Goal: Information Seeking & Learning: Learn about a topic

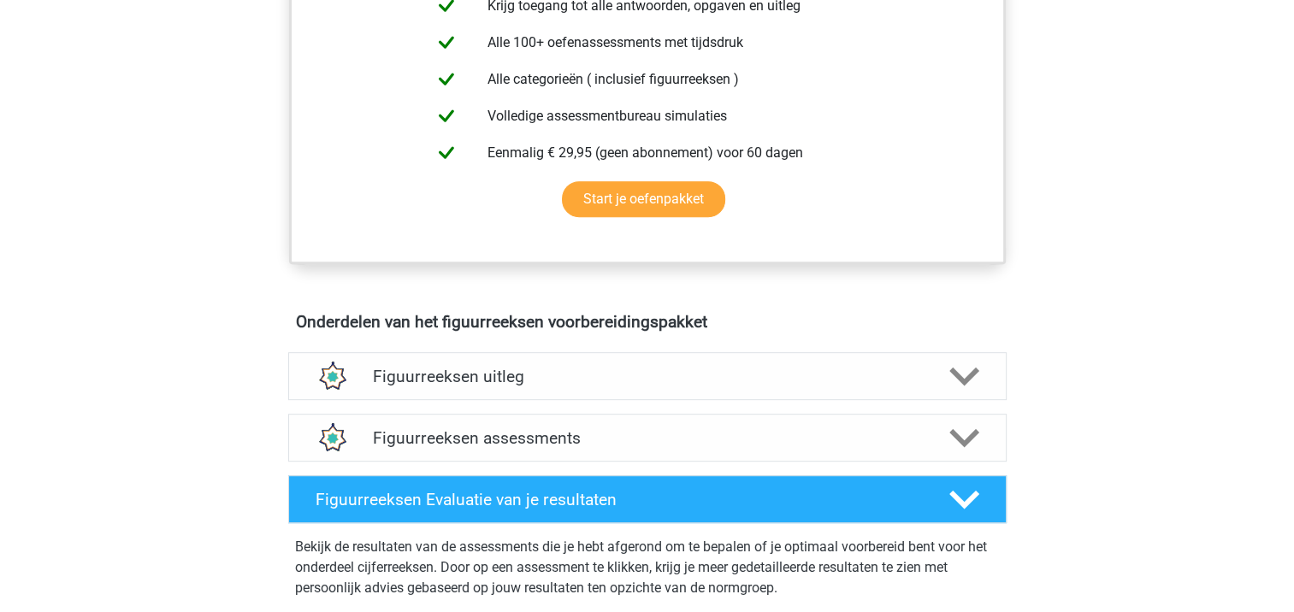
scroll to position [342, 0]
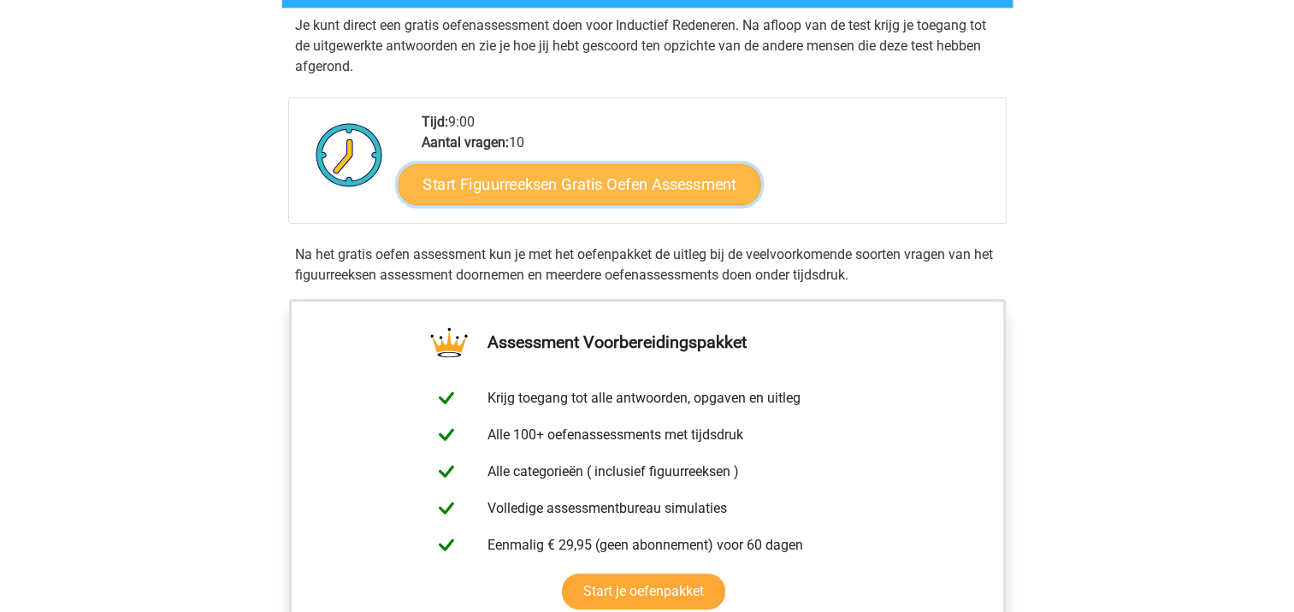
click at [575, 178] on link "Start Figuurreeksen Gratis Oefen Assessment" at bounding box center [579, 183] width 363 height 41
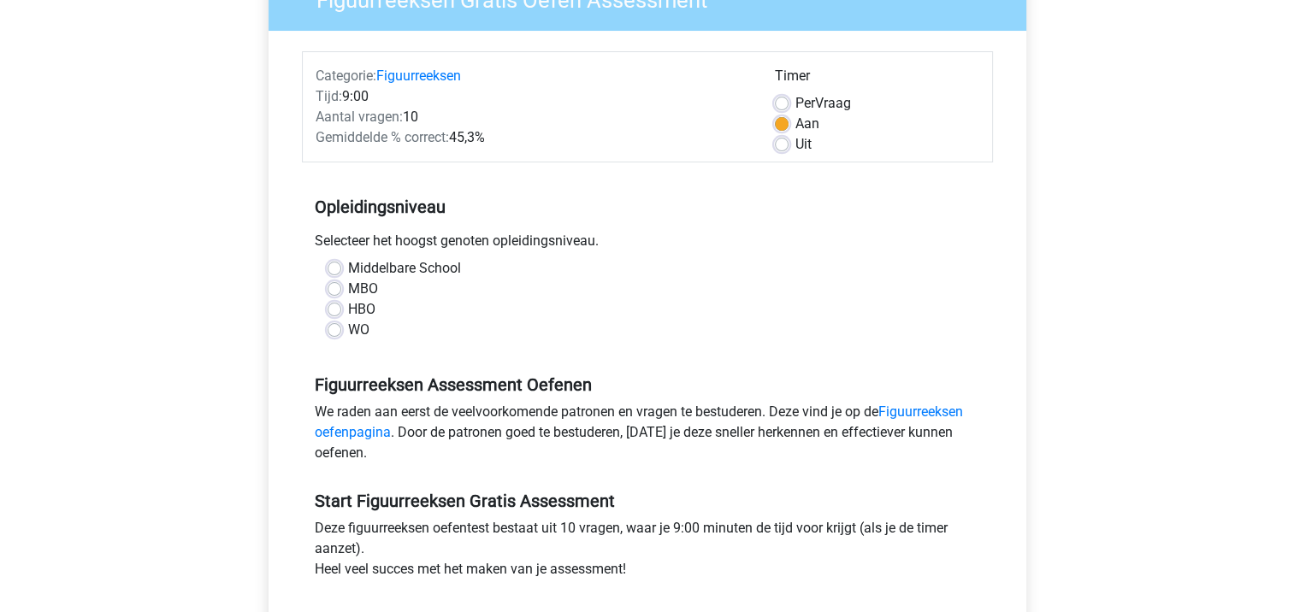
scroll to position [257, 0]
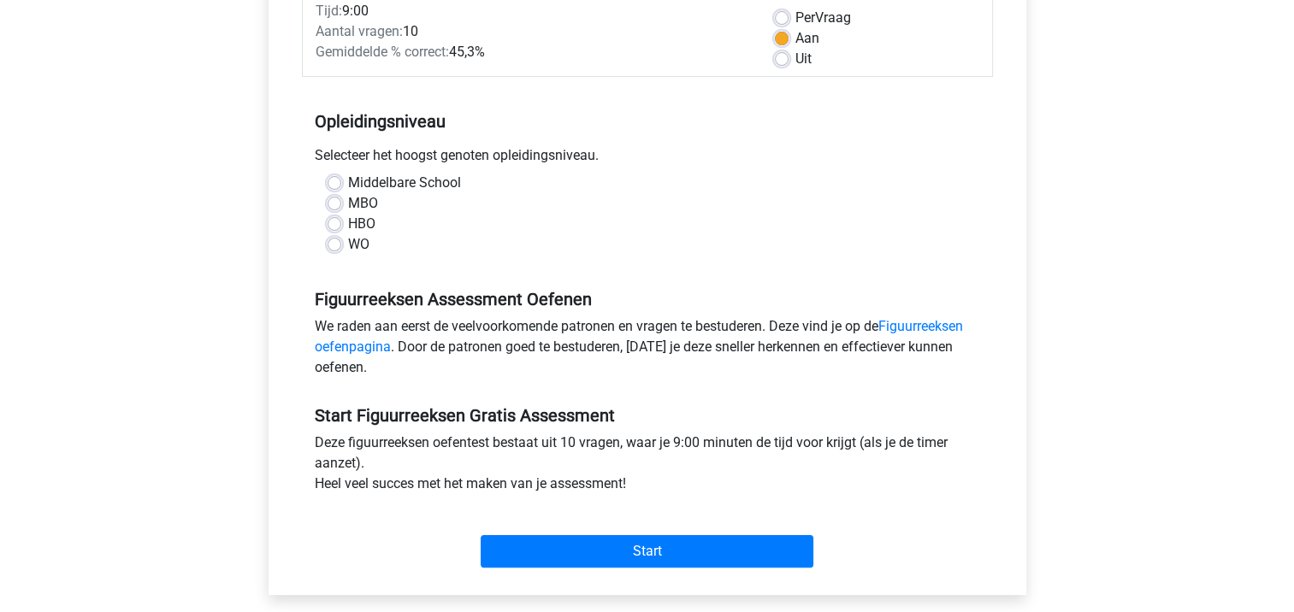
click at [351, 227] on label "HBO" at bounding box center [361, 224] width 27 height 21
click at [341, 227] on input "HBO" at bounding box center [335, 222] width 14 height 17
radio input "true"
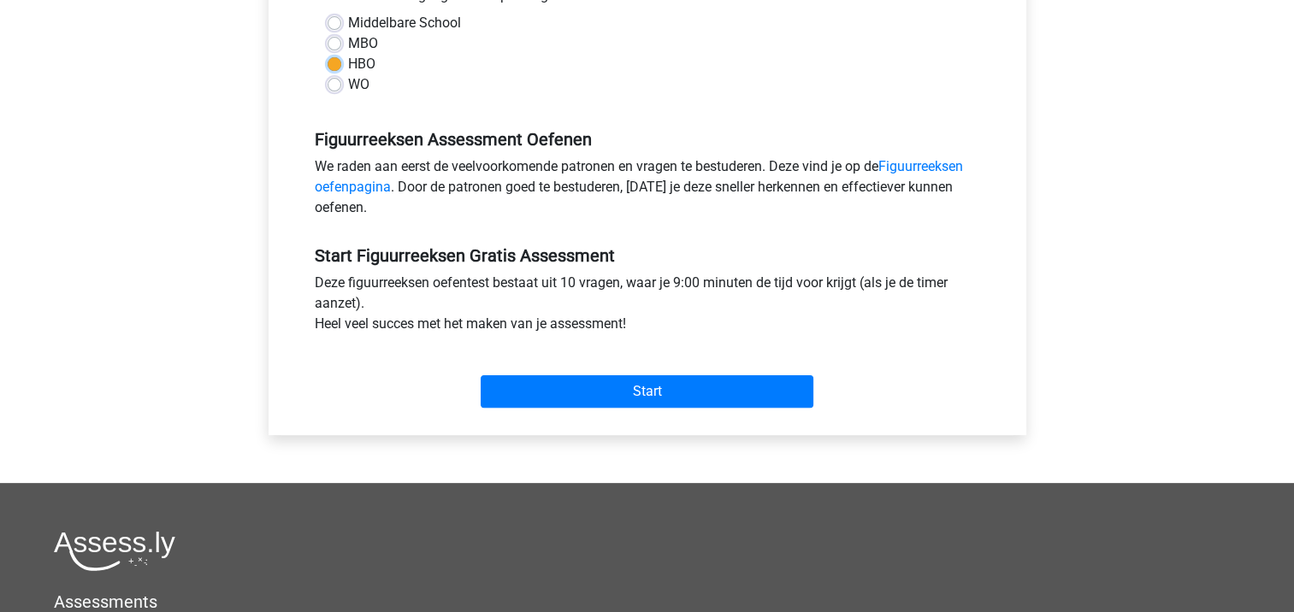
scroll to position [428, 0]
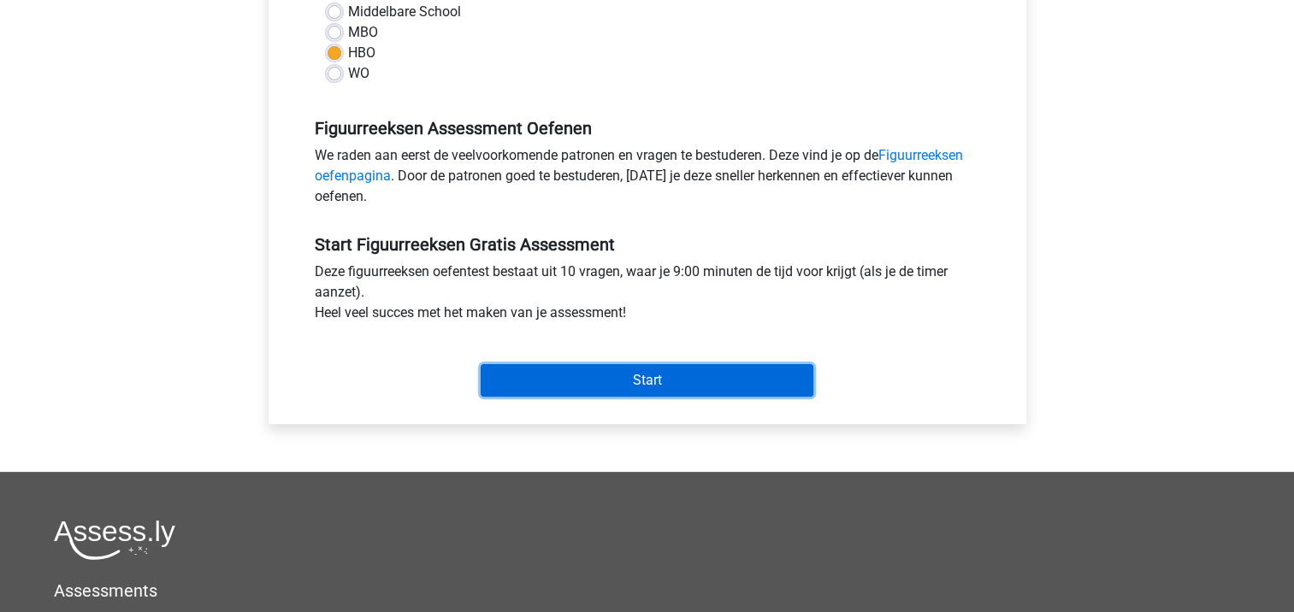
click at [662, 381] on input "Start" at bounding box center [647, 380] width 333 height 32
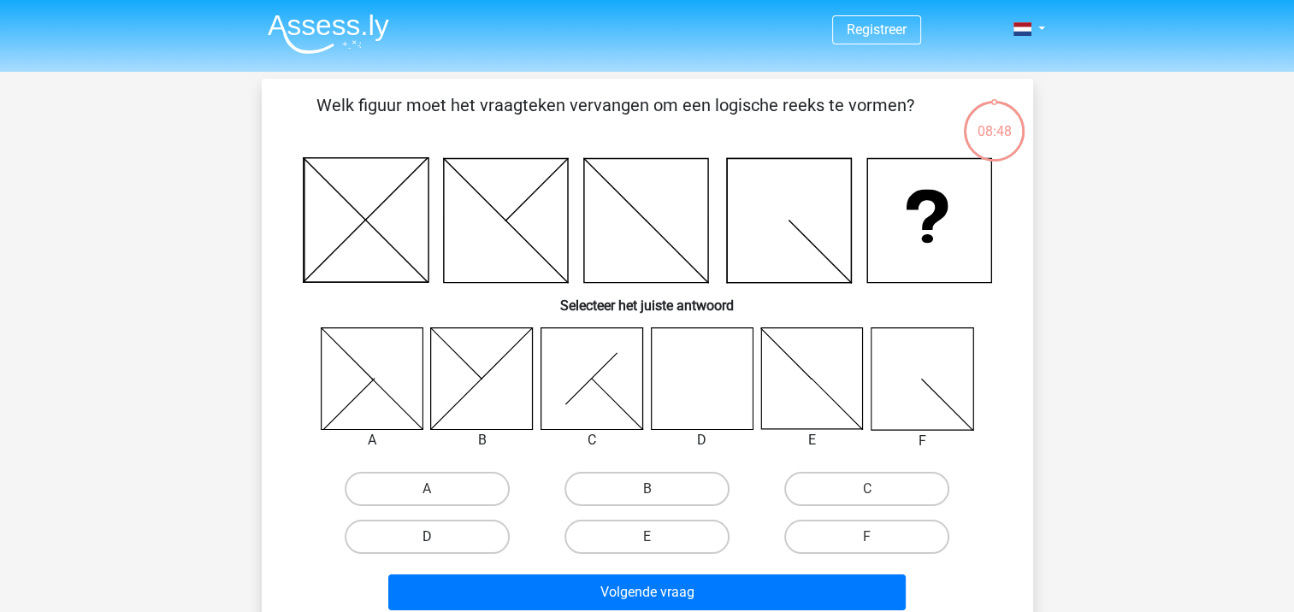
click at [403, 544] on label "D" at bounding box center [427, 537] width 165 height 34
click at [427, 544] on input "D" at bounding box center [432, 542] width 11 height 11
radio input "true"
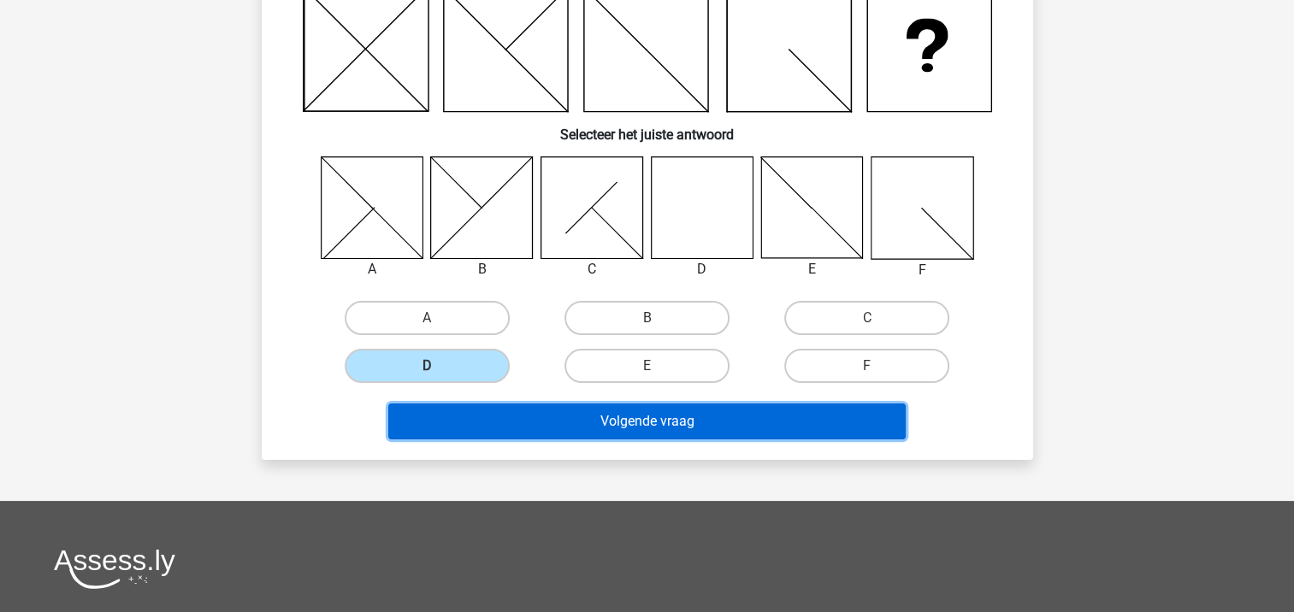
click at [623, 432] on button "Volgende vraag" at bounding box center [646, 422] width 517 height 36
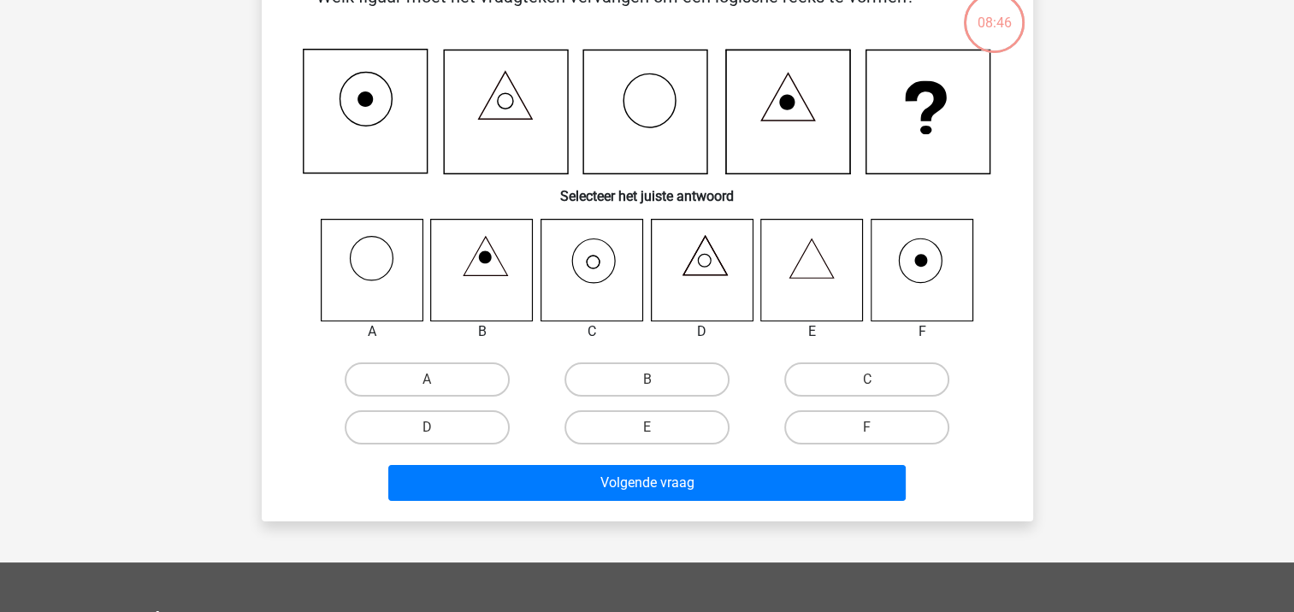
scroll to position [79, 0]
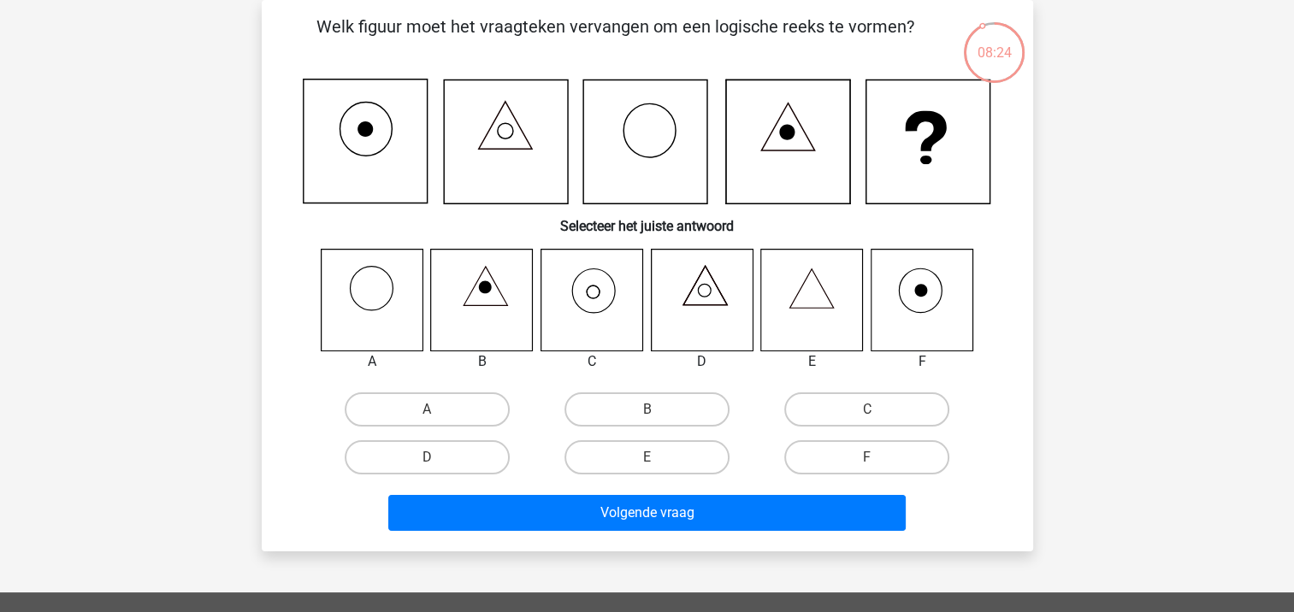
click at [598, 298] on icon at bounding box center [591, 300] width 102 height 102
click at [847, 408] on label "C" at bounding box center [866, 409] width 165 height 34
click at [867, 410] on input "C" at bounding box center [872, 415] width 11 height 11
radio input "true"
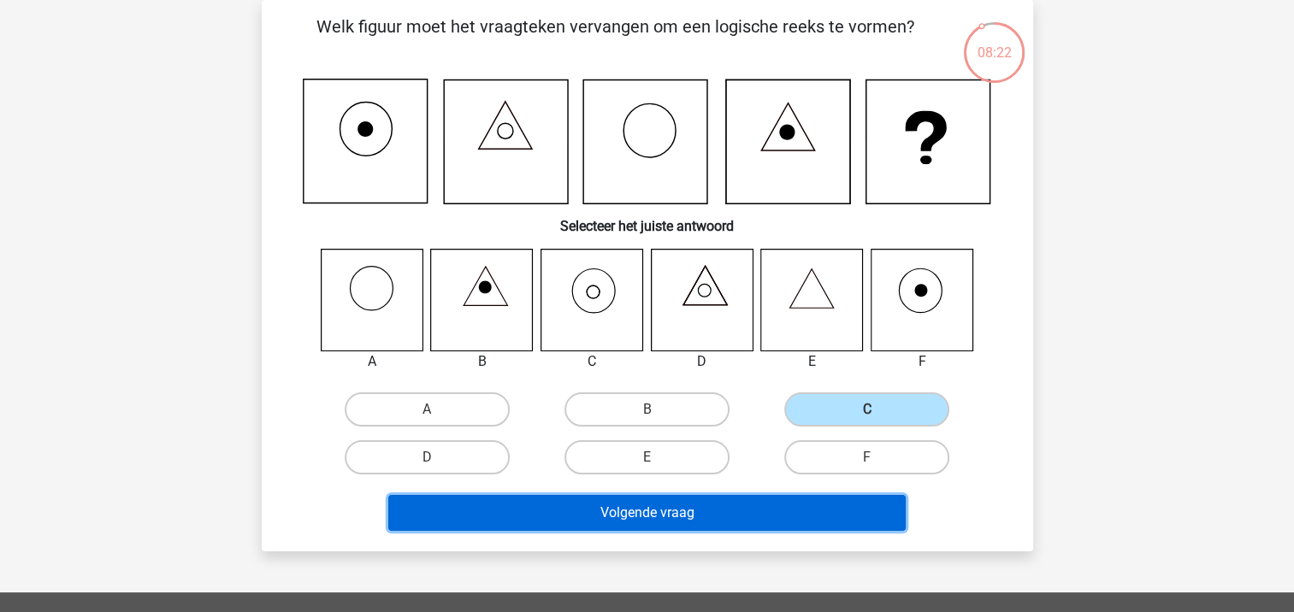
click at [766, 510] on button "Volgende vraag" at bounding box center [646, 513] width 517 height 36
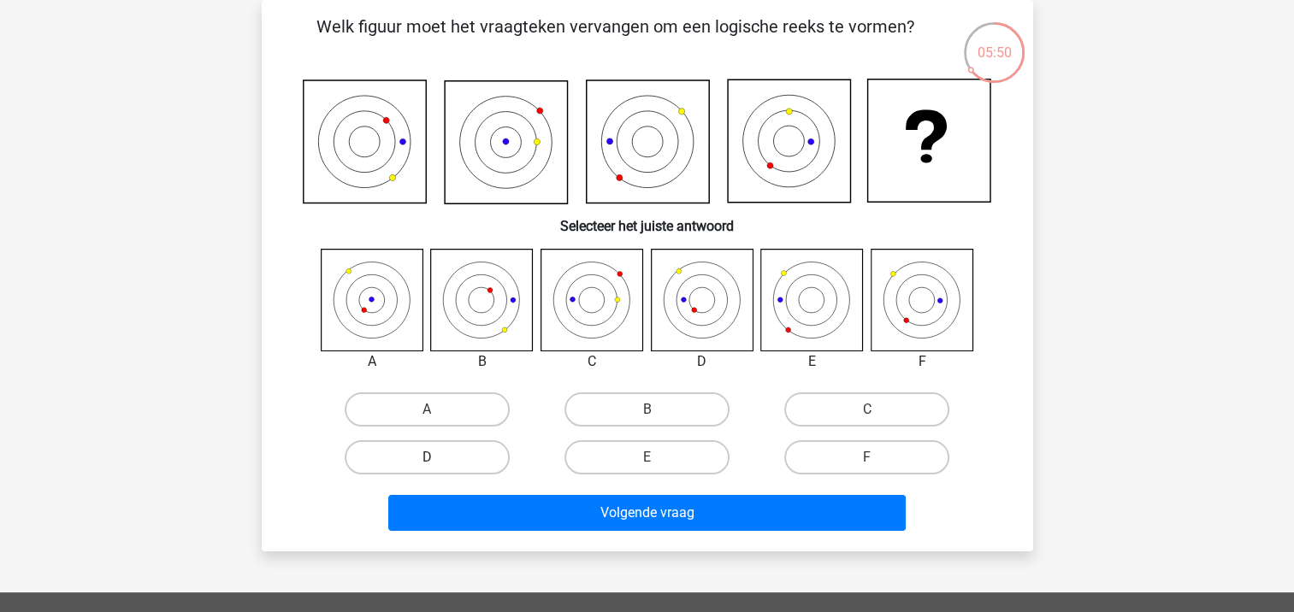
click at [447, 457] on label "D" at bounding box center [427, 457] width 165 height 34
click at [438, 457] on input "D" at bounding box center [432, 462] width 11 height 11
radio input "true"
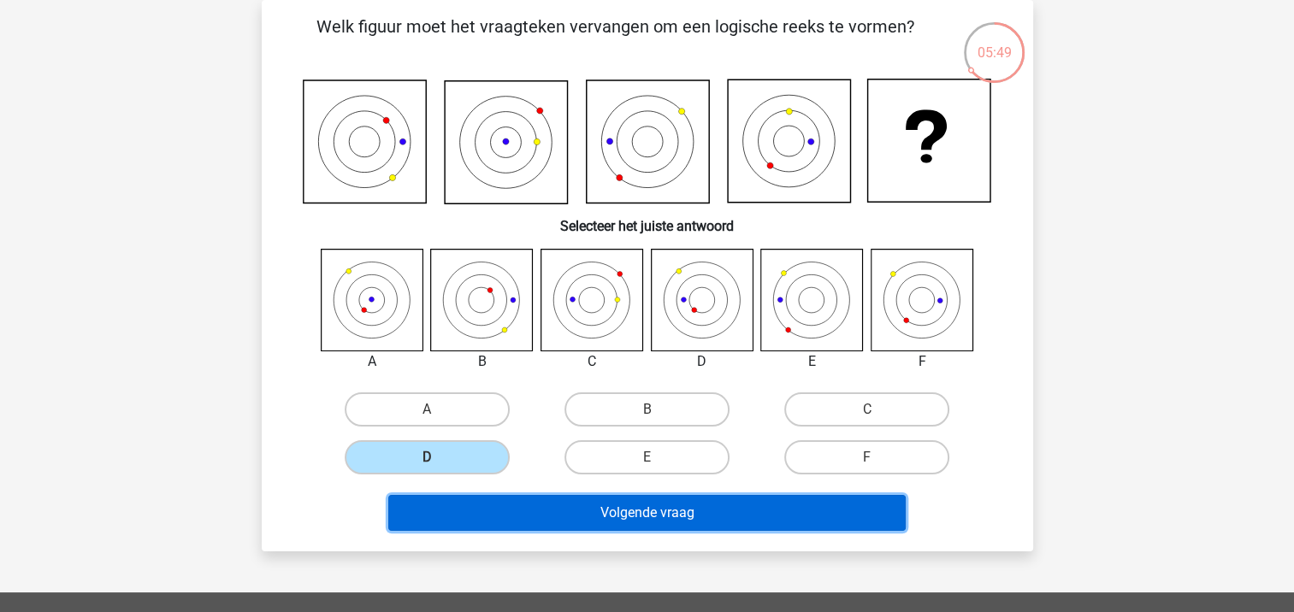
click at [581, 513] on button "Volgende vraag" at bounding box center [646, 513] width 517 height 36
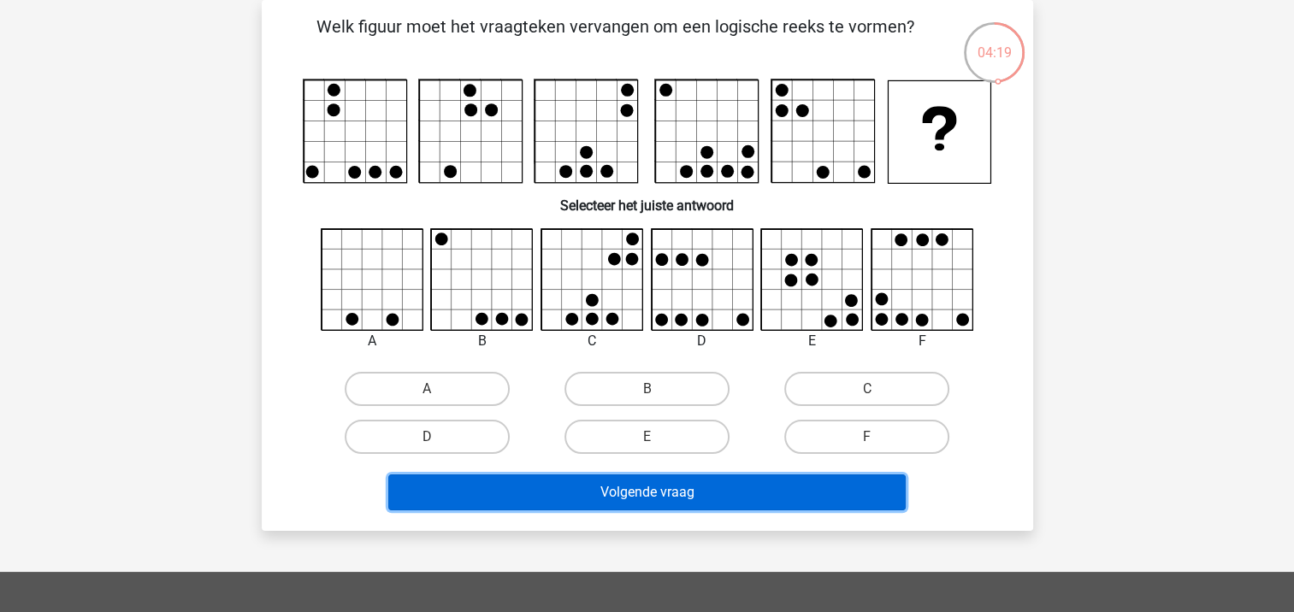
click at [696, 488] on button "Volgende vraag" at bounding box center [646, 493] width 517 height 36
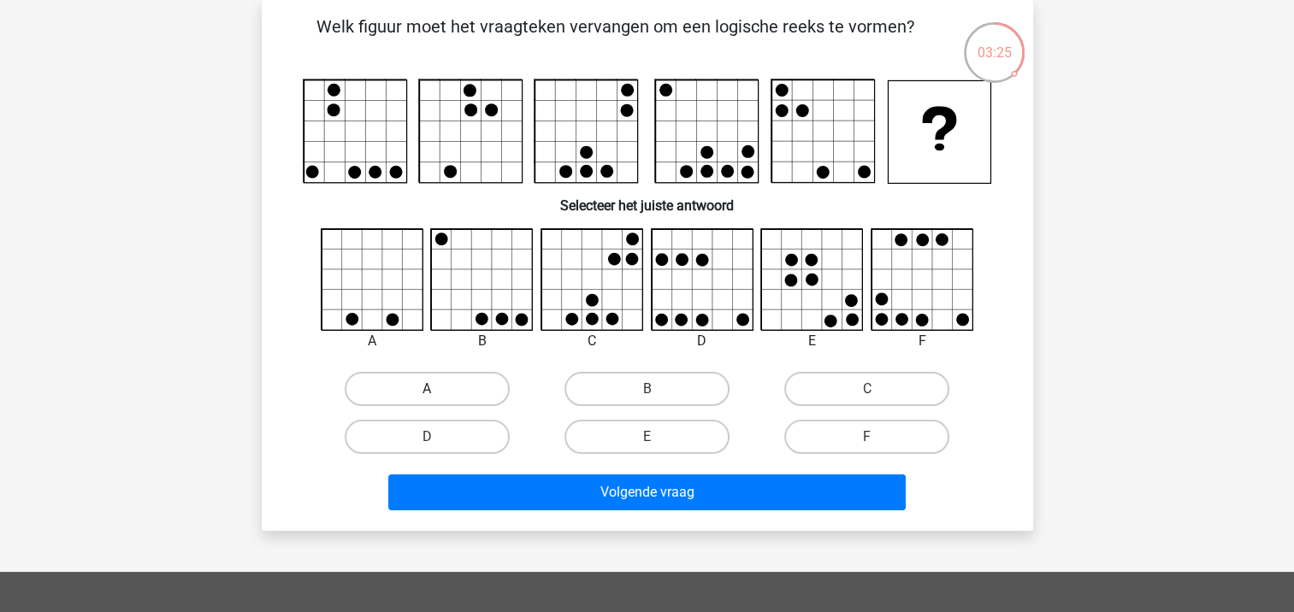
click at [397, 383] on label "A" at bounding box center [427, 389] width 165 height 34
click at [427, 389] on input "A" at bounding box center [432, 394] width 11 height 11
radio input "true"
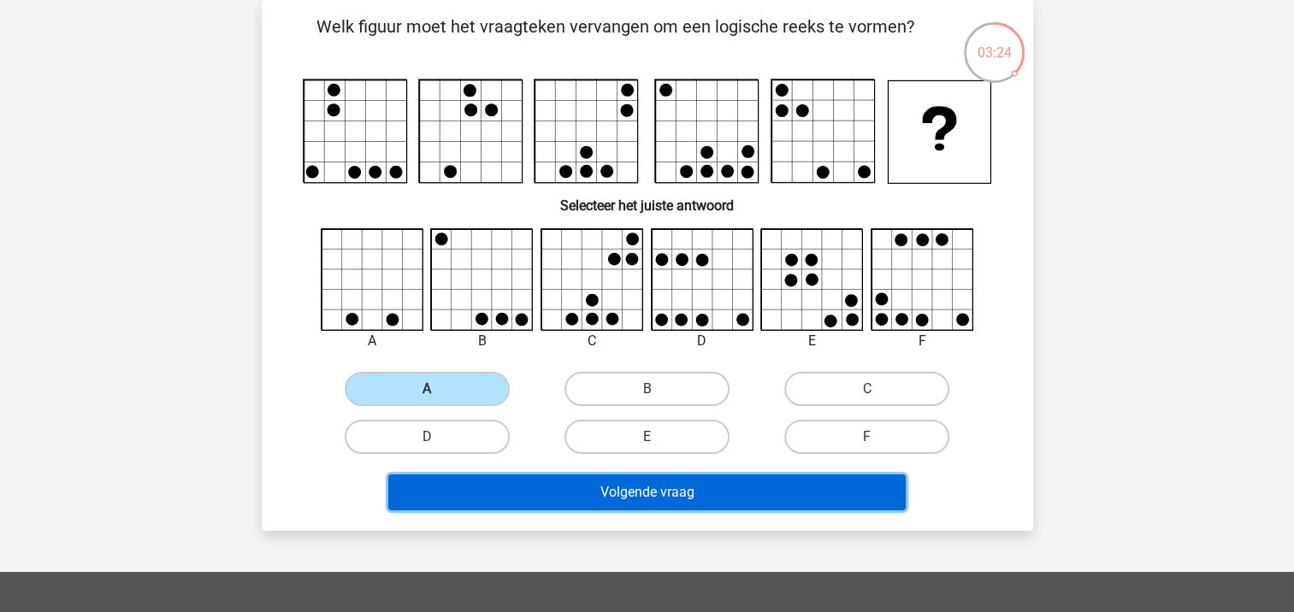
click at [627, 486] on button "Volgende vraag" at bounding box center [646, 493] width 517 height 36
click at [649, 488] on button "Volgende vraag" at bounding box center [646, 493] width 517 height 36
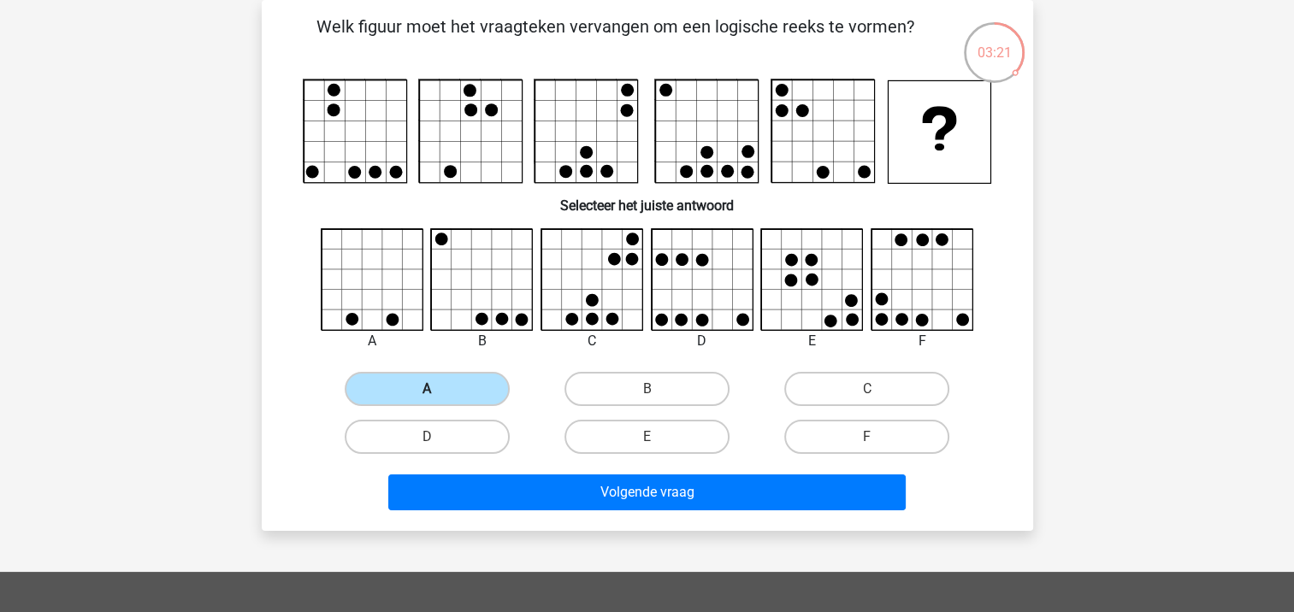
click at [416, 377] on label "A" at bounding box center [427, 389] width 165 height 34
click at [427, 389] on input "A" at bounding box center [432, 394] width 11 height 11
click at [475, 387] on label "A" at bounding box center [427, 389] width 165 height 34
click at [438, 389] on input "A" at bounding box center [432, 394] width 11 height 11
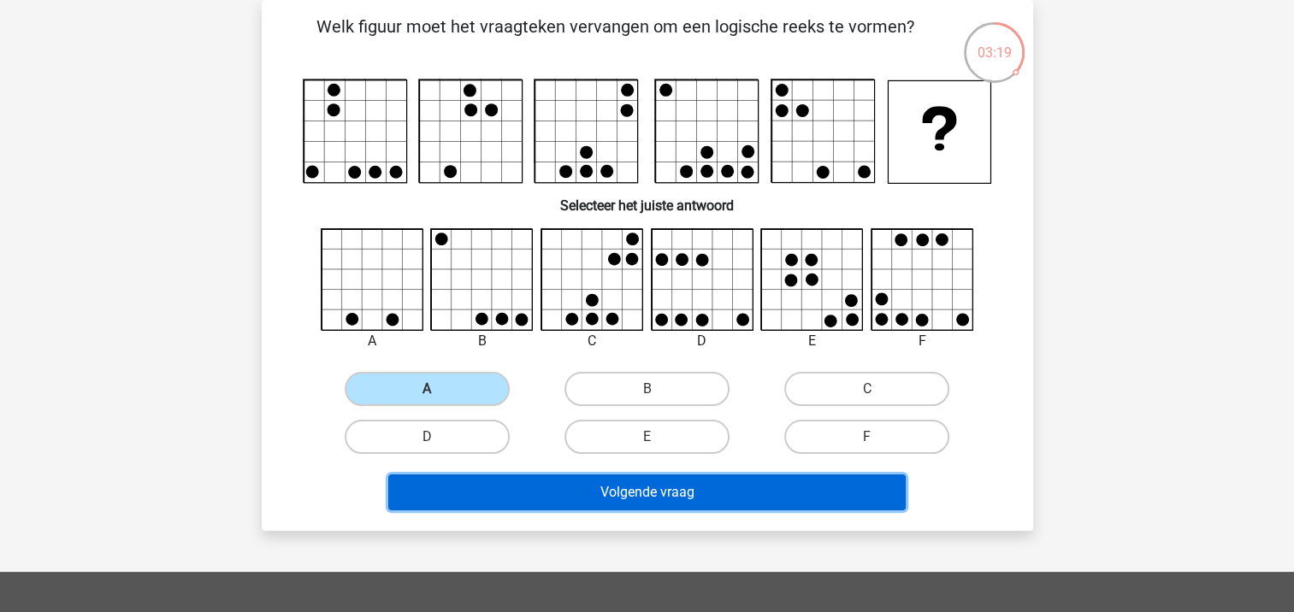
click at [653, 499] on button "Volgende vraag" at bounding box center [646, 493] width 517 height 36
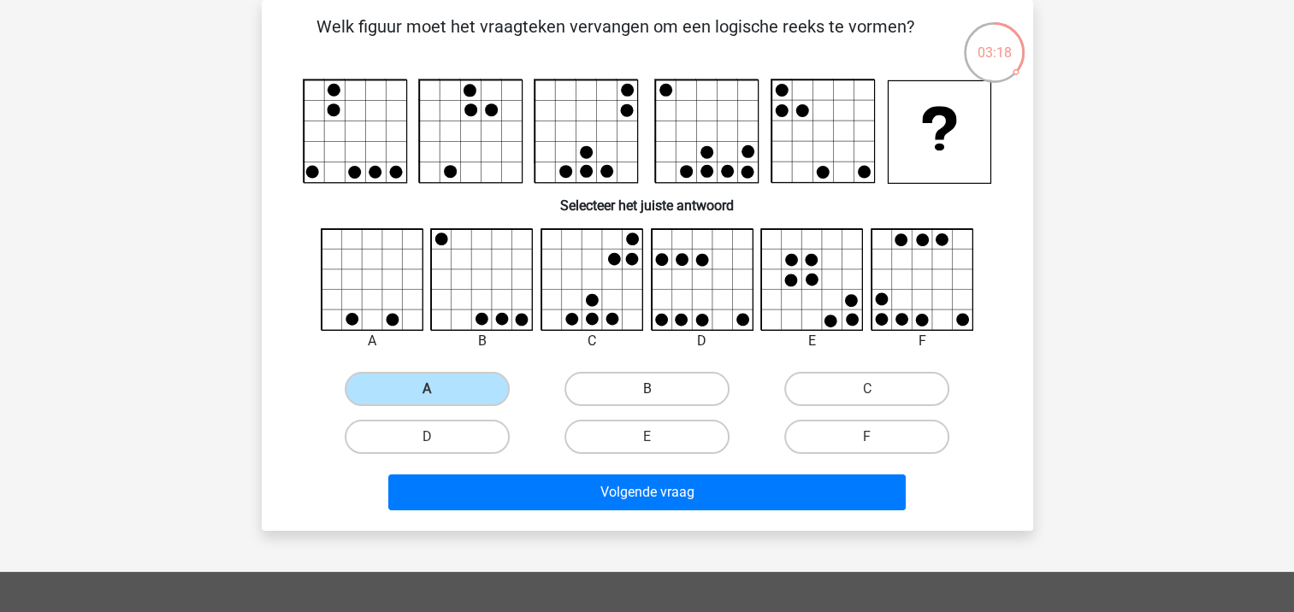
click at [646, 381] on label "B" at bounding box center [646, 389] width 165 height 34
click at [646, 389] on input "B" at bounding box center [651, 394] width 11 height 11
radio input "true"
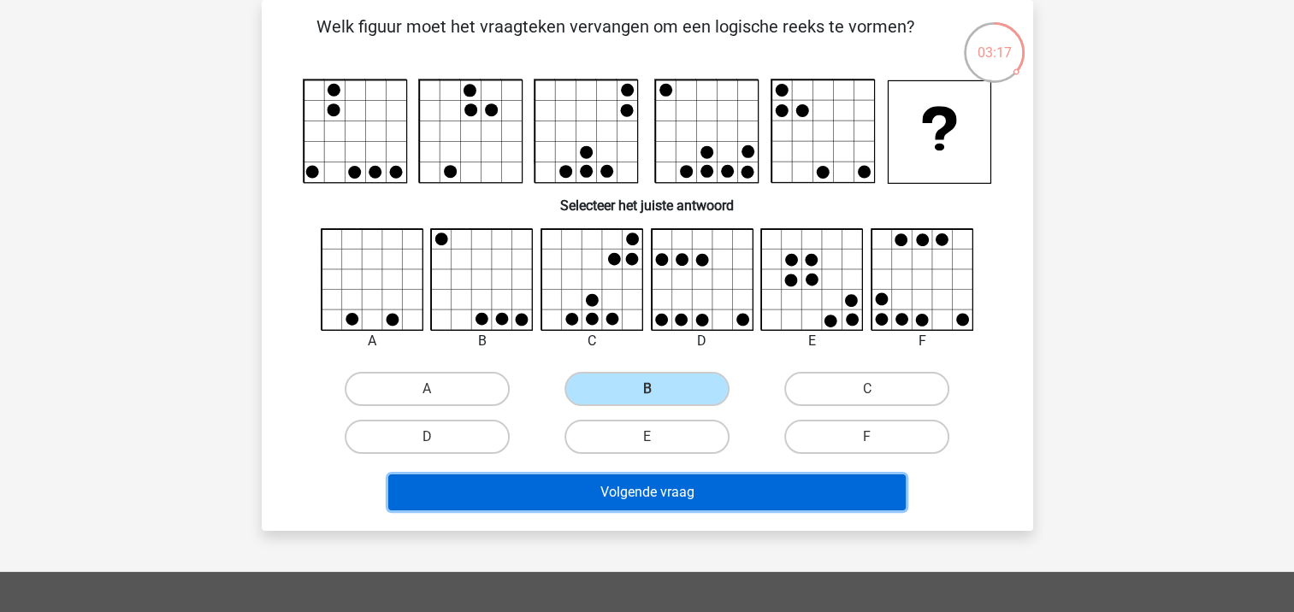
click at [677, 490] on button "Volgende vraag" at bounding box center [646, 493] width 517 height 36
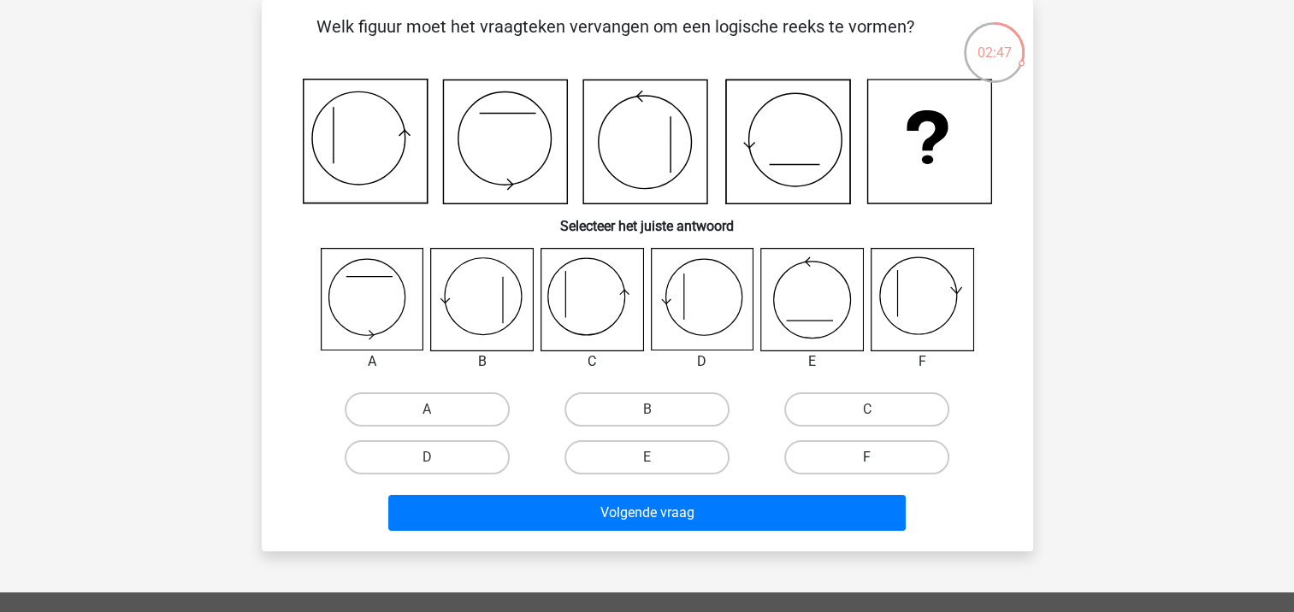
click at [869, 450] on label "F" at bounding box center [866, 457] width 165 height 34
click at [869, 457] on input "F" at bounding box center [872, 462] width 11 height 11
radio input "true"
click at [386, 463] on label "D" at bounding box center [427, 457] width 165 height 34
click at [427, 463] on input "D" at bounding box center [432, 462] width 11 height 11
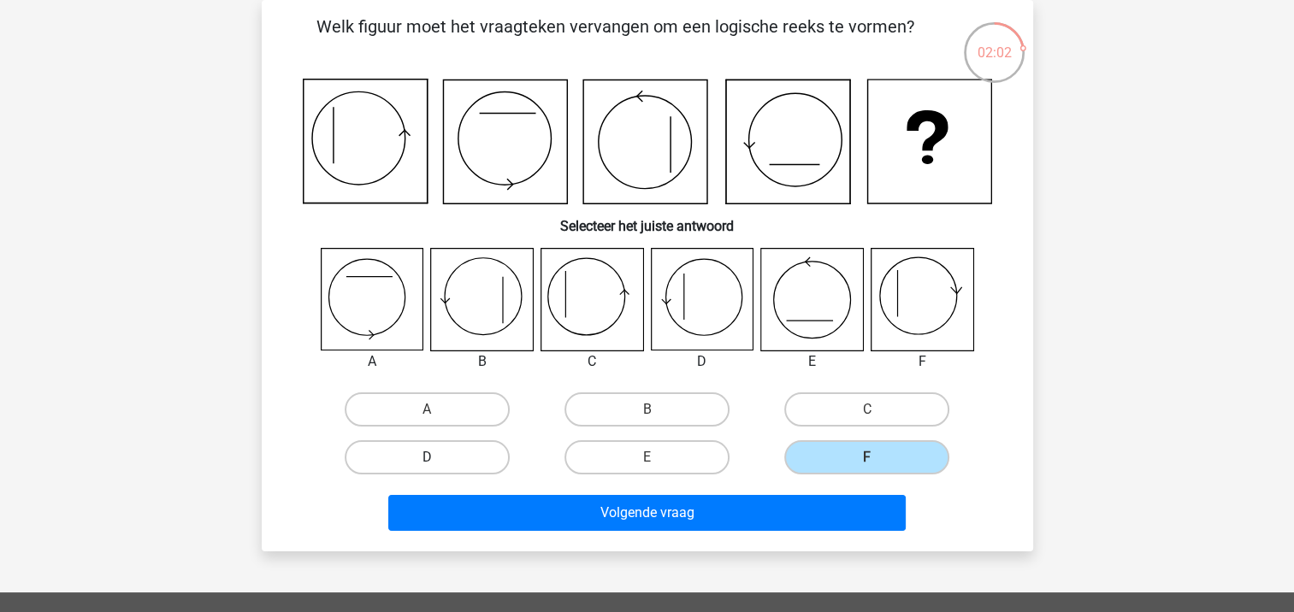
radio input "true"
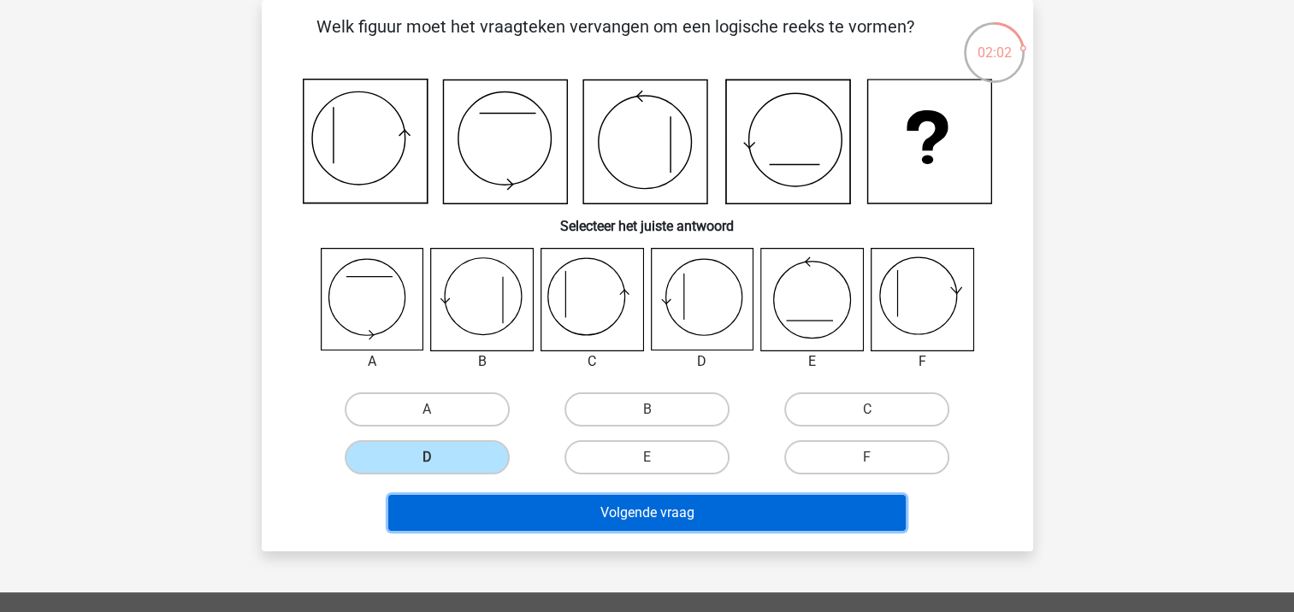
click at [602, 506] on button "Volgende vraag" at bounding box center [646, 513] width 517 height 36
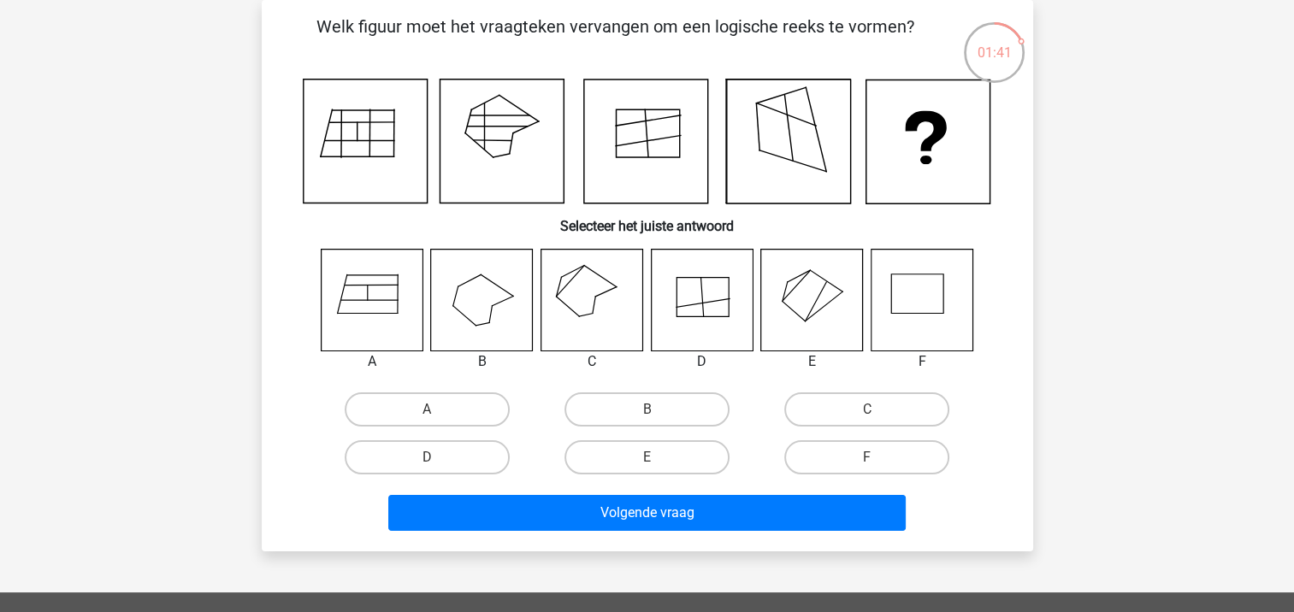
click at [590, 279] on icon at bounding box center [591, 300] width 102 height 102
click at [865, 413] on label "C" at bounding box center [866, 409] width 165 height 34
click at [867, 413] on input "C" at bounding box center [872, 415] width 11 height 11
radio input "true"
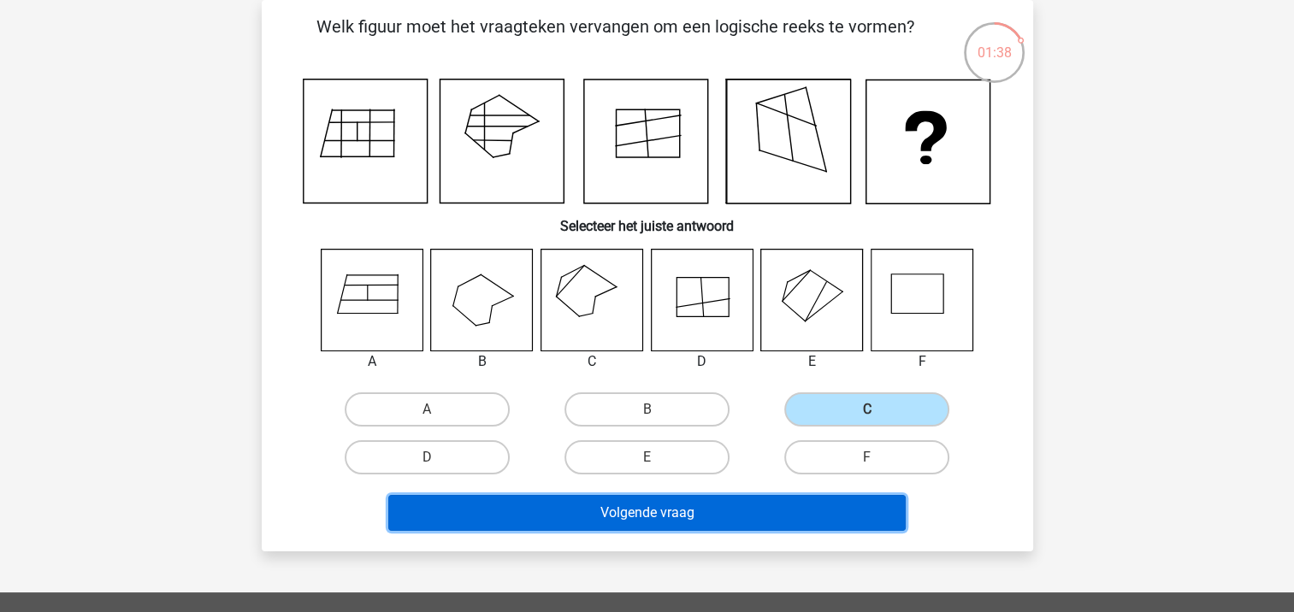
click at [759, 503] on button "Volgende vraag" at bounding box center [646, 513] width 517 height 36
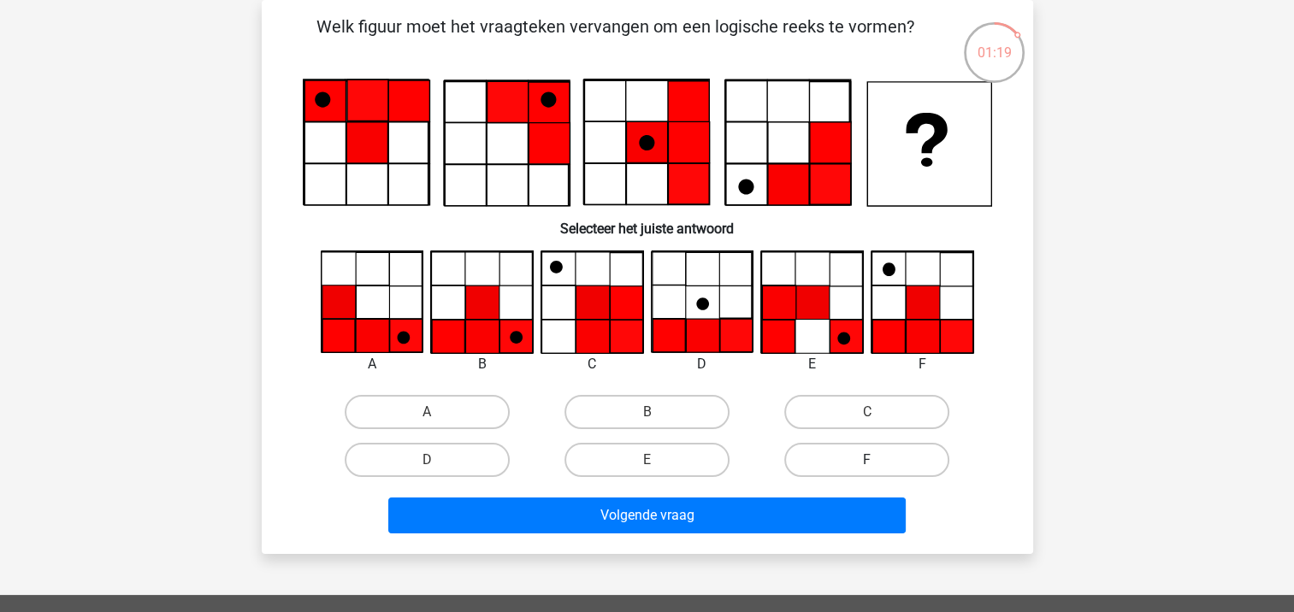
click at [860, 446] on label "F" at bounding box center [866, 460] width 165 height 34
click at [867, 460] on input "F" at bounding box center [872, 465] width 11 height 11
radio input "true"
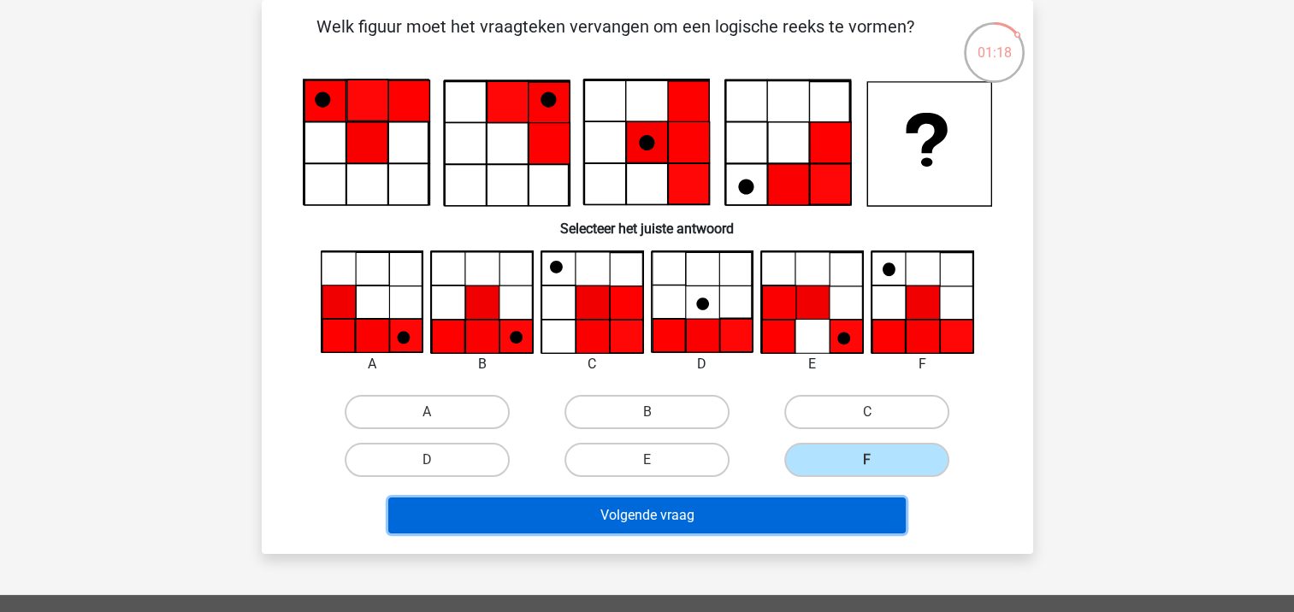
click at [837, 510] on button "Volgende vraag" at bounding box center [646, 516] width 517 height 36
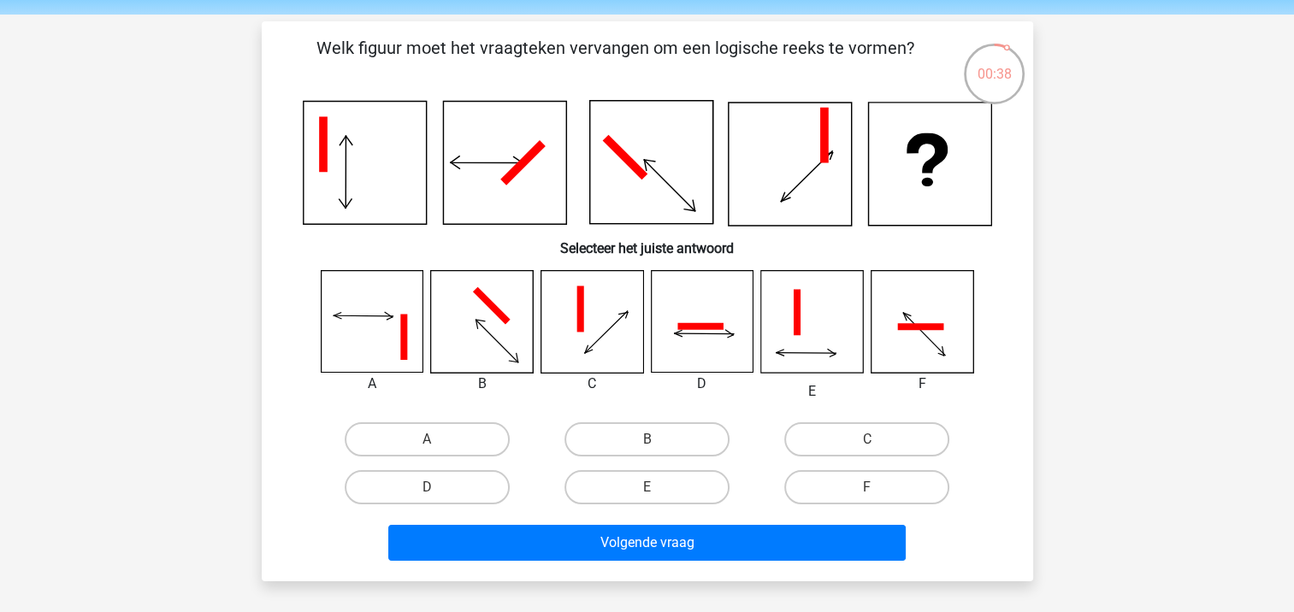
scroll to position [86, 0]
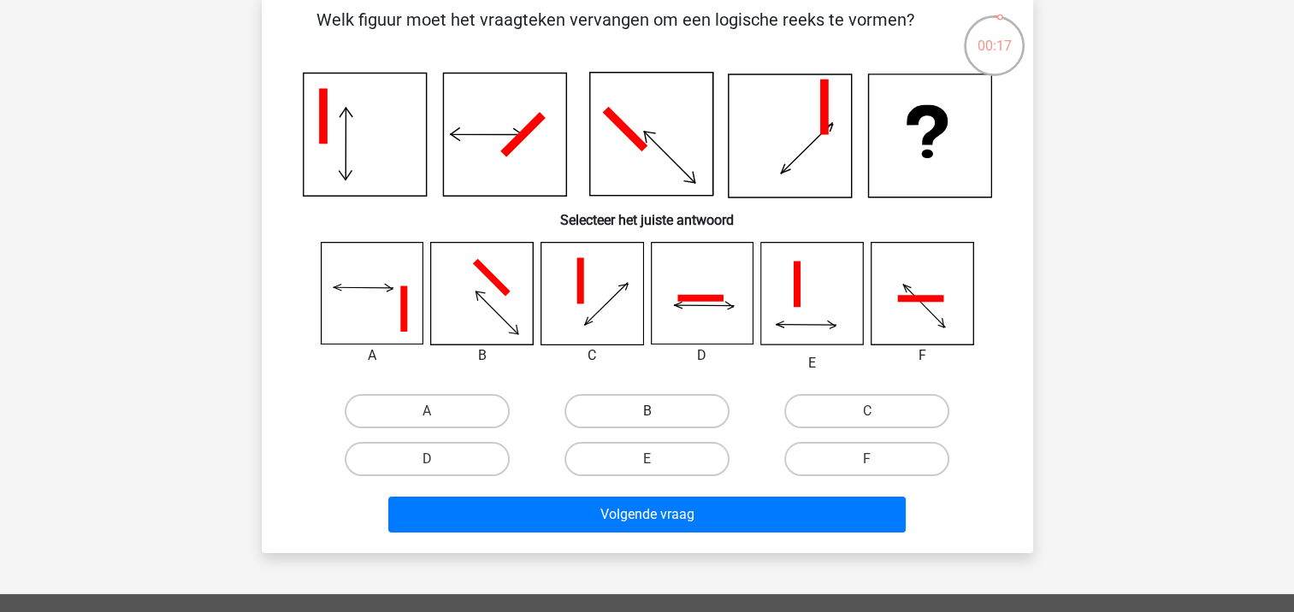
click at [634, 415] on label "B" at bounding box center [646, 411] width 165 height 34
click at [646, 415] on input "B" at bounding box center [651, 416] width 11 height 11
radio input "true"
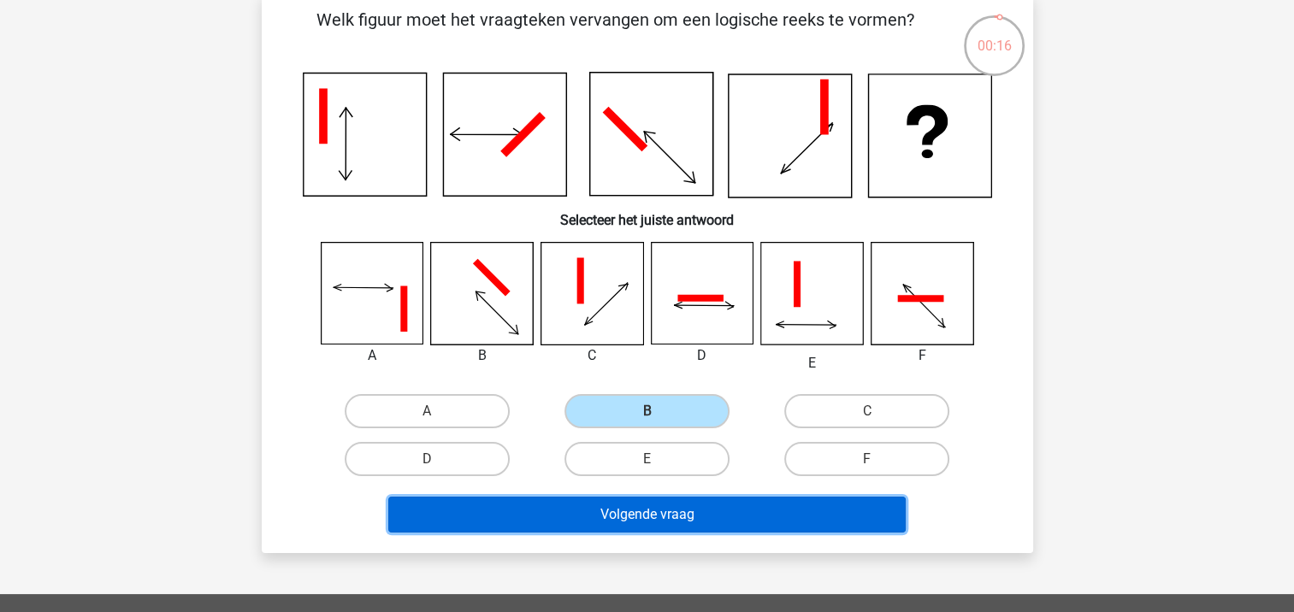
click at [659, 510] on button "Volgende vraag" at bounding box center [646, 515] width 517 height 36
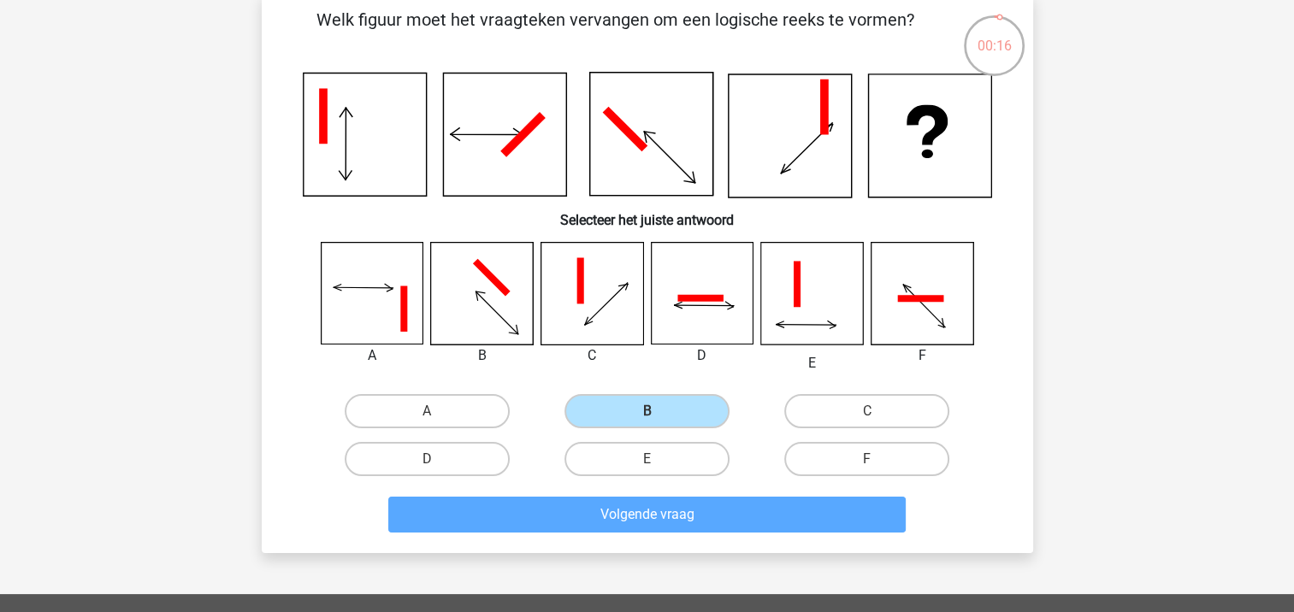
scroll to position [79, 0]
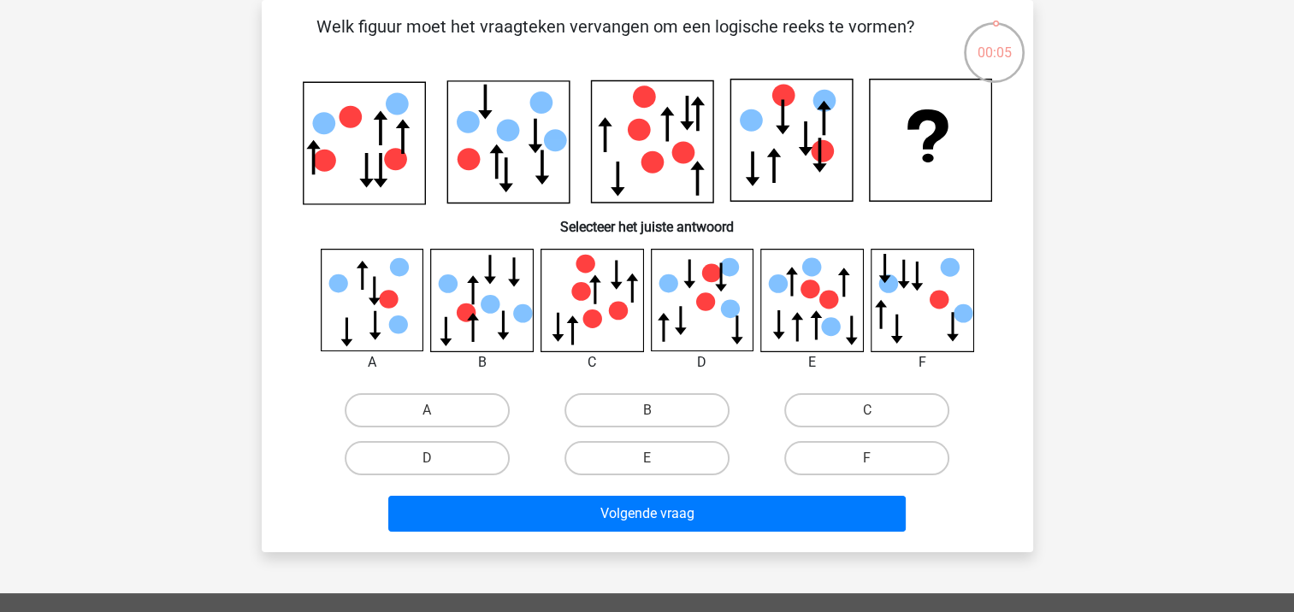
click at [811, 302] on icon at bounding box center [812, 300] width 102 height 102
click at [640, 442] on label "E" at bounding box center [646, 458] width 165 height 34
click at [646, 458] on input "E" at bounding box center [651, 463] width 11 height 11
radio input "true"
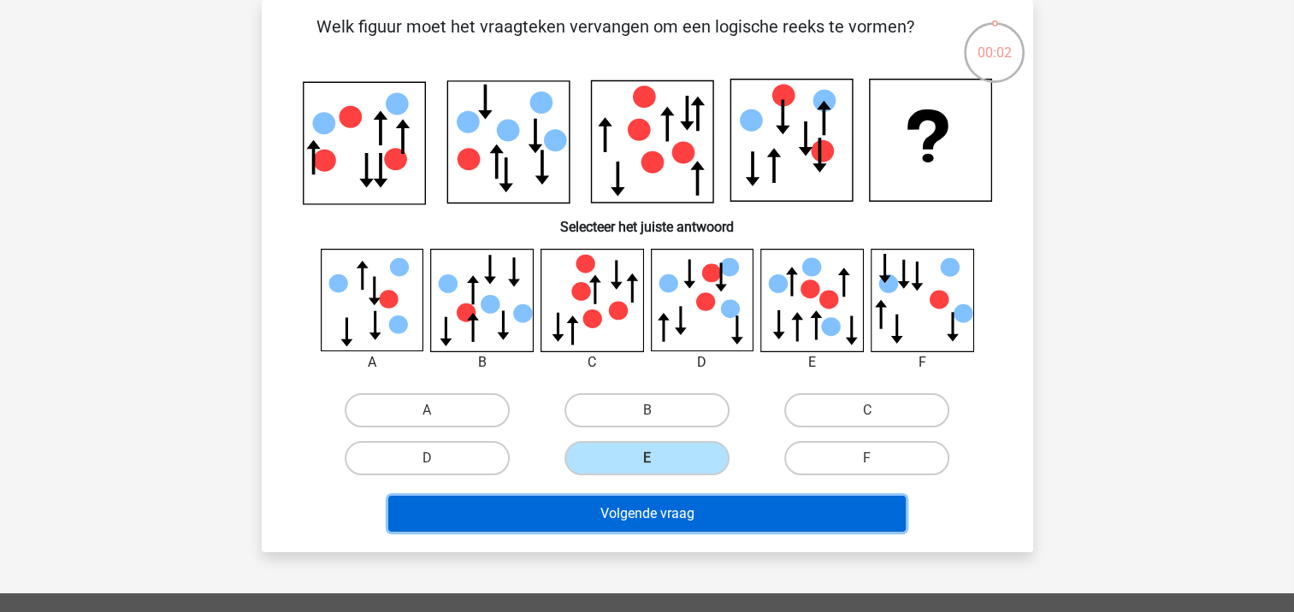
click at [650, 498] on button "Volgende vraag" at bounding box center [646, 514] width 517 height 36
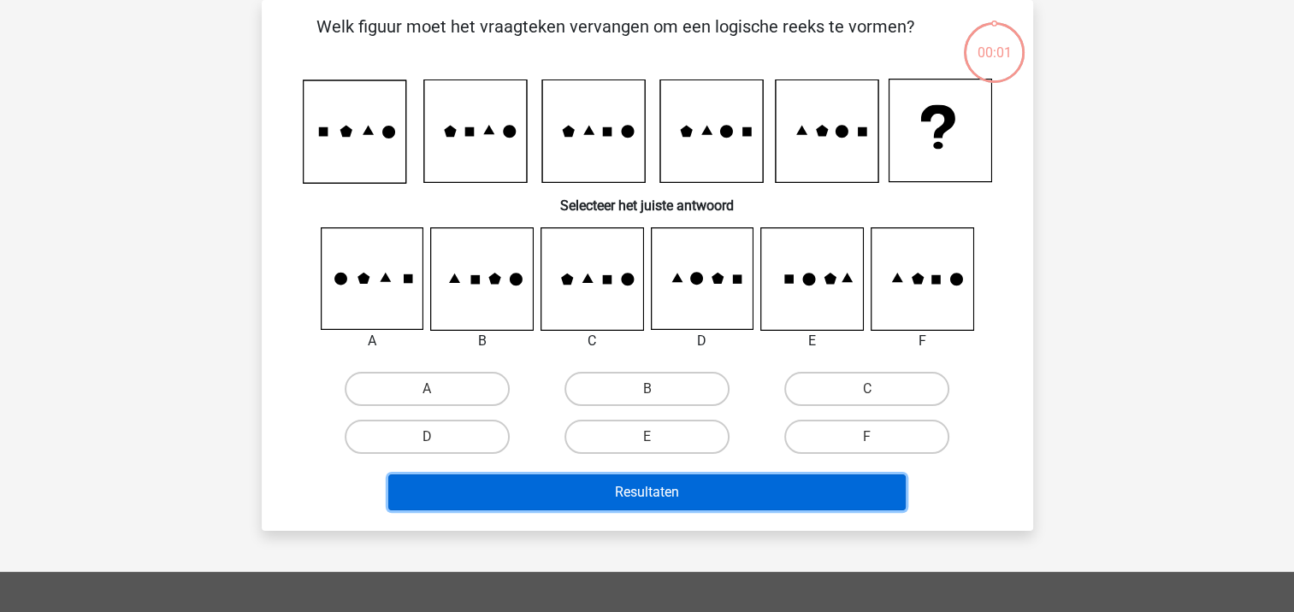
click at [654, 508] on button "Resultaten" at bounding box center [646, 493] width 517 height 36
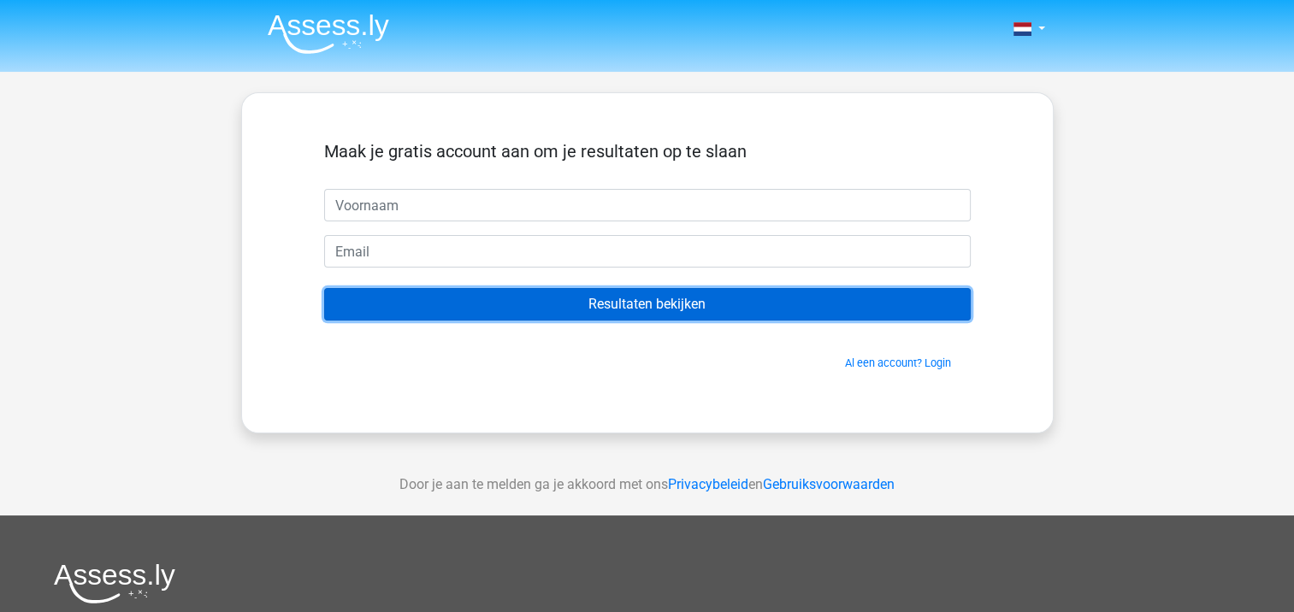
click at [674, 301] on input "Resultaten bekijken" at bounding box center [647, 304] width 646 height 32
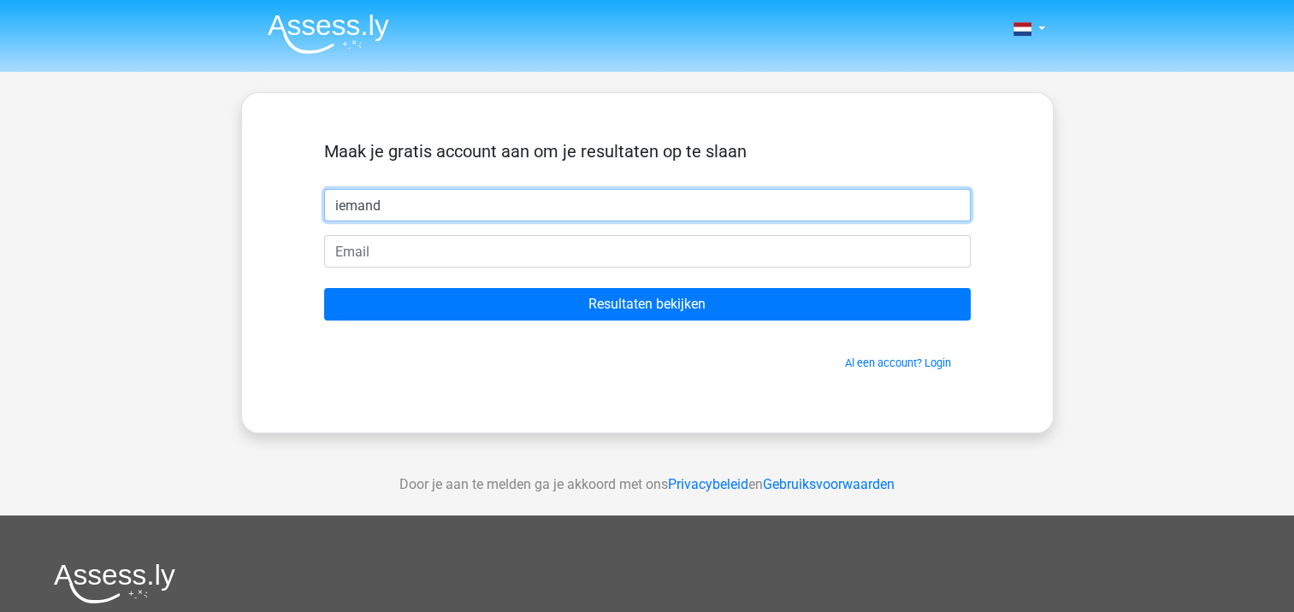
type input "iemand"
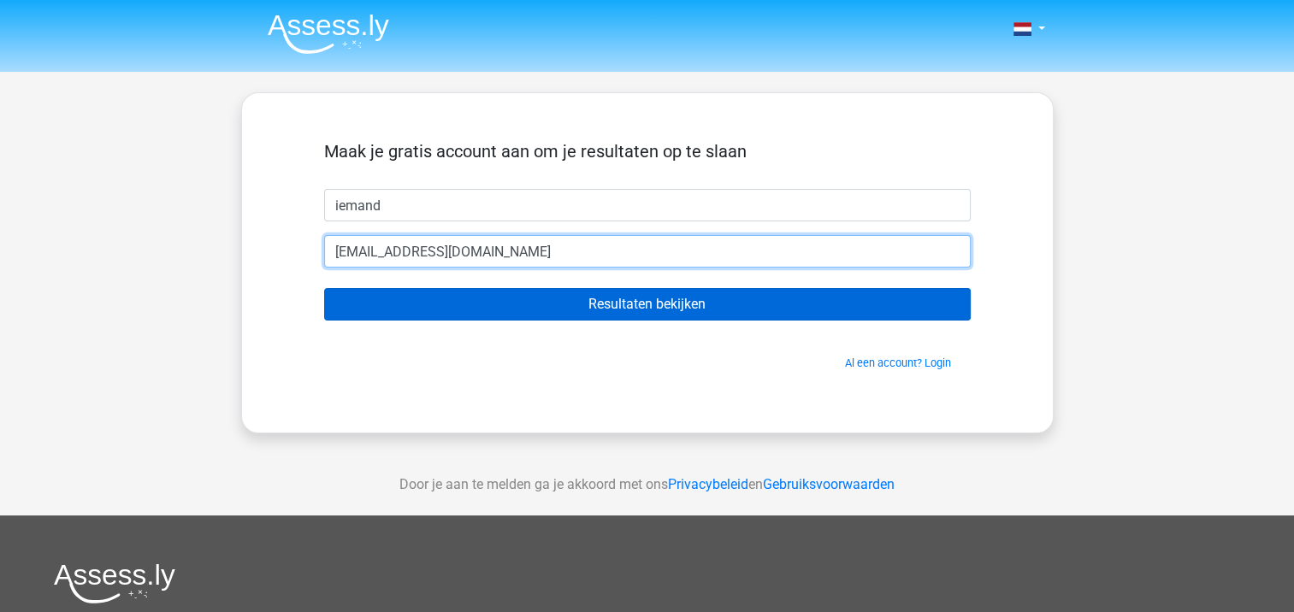
type input "[EMAIL_ADDRESS][DOMAIN_NAME]"
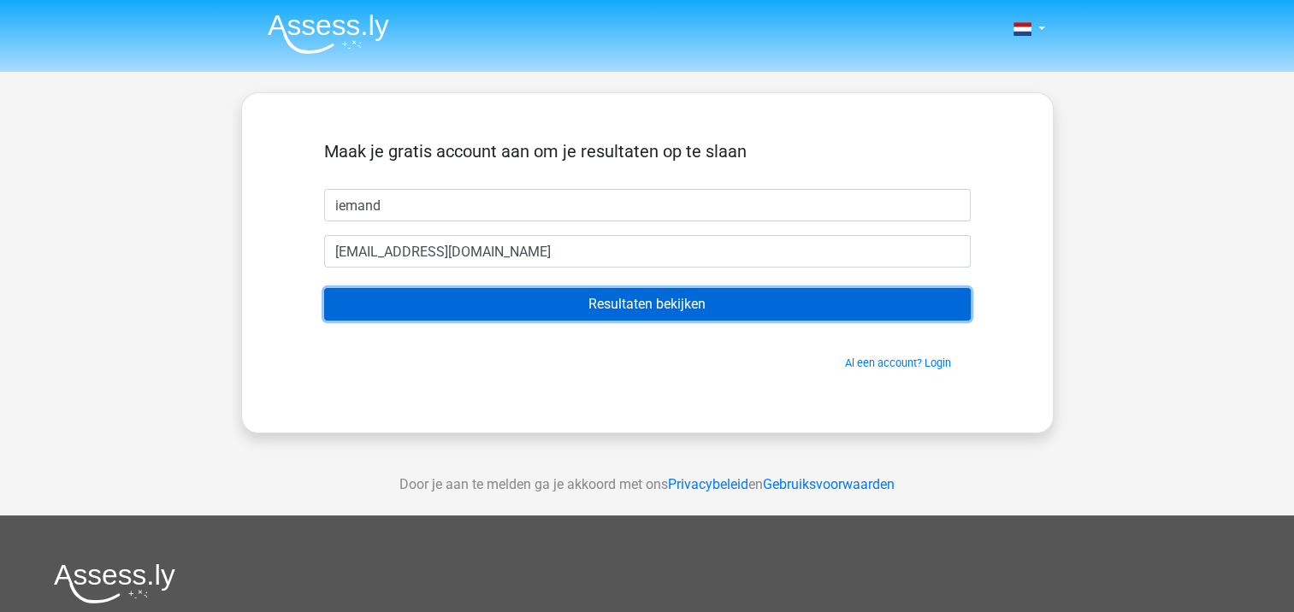
drag, startPoint x: 617, startPoint y: 304, endPoint x: 585, endPoint y: 301, distance: 32.6
click at [585, 301] on input "Resultaten bekijken" at bounding box center [647, 304] width 646 height 32
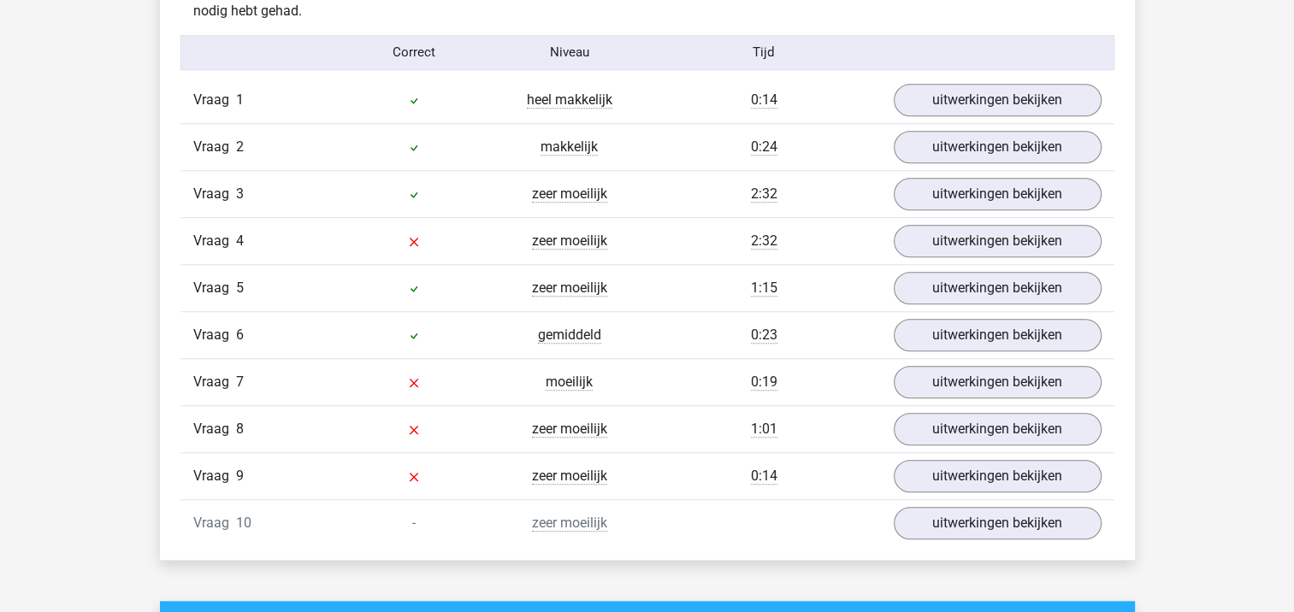
scroll to position [1368, 0]
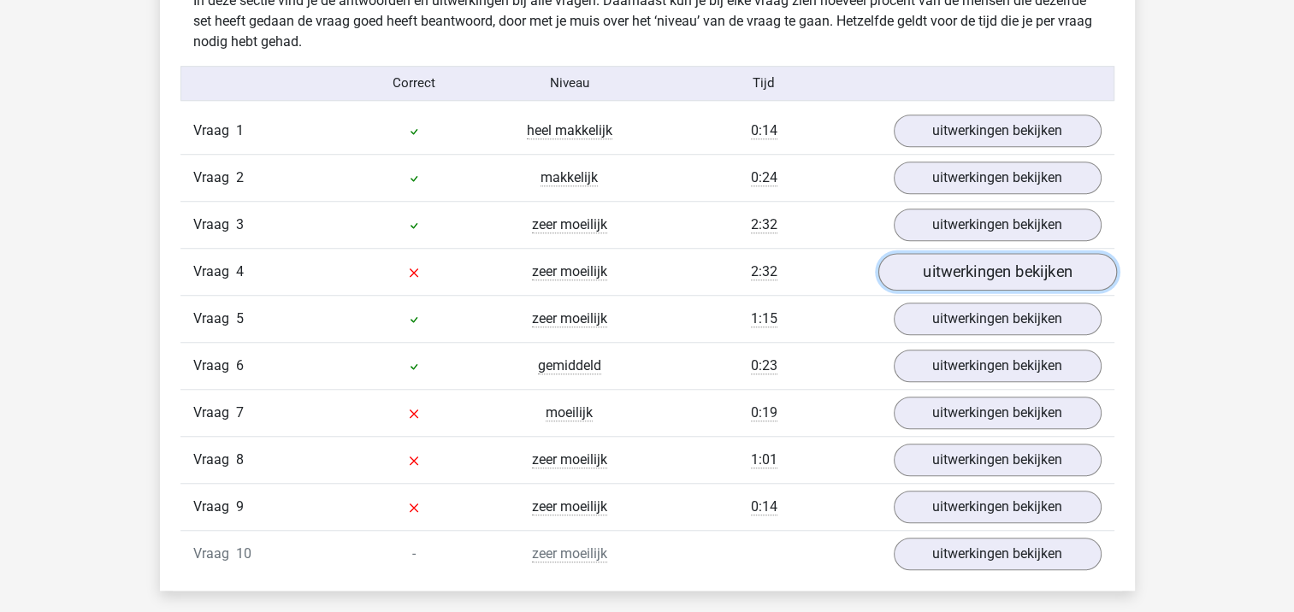
click at [955, 273] on link "uitwerkingen bekijken" at bounding box center [996, 272] width 239 height 38
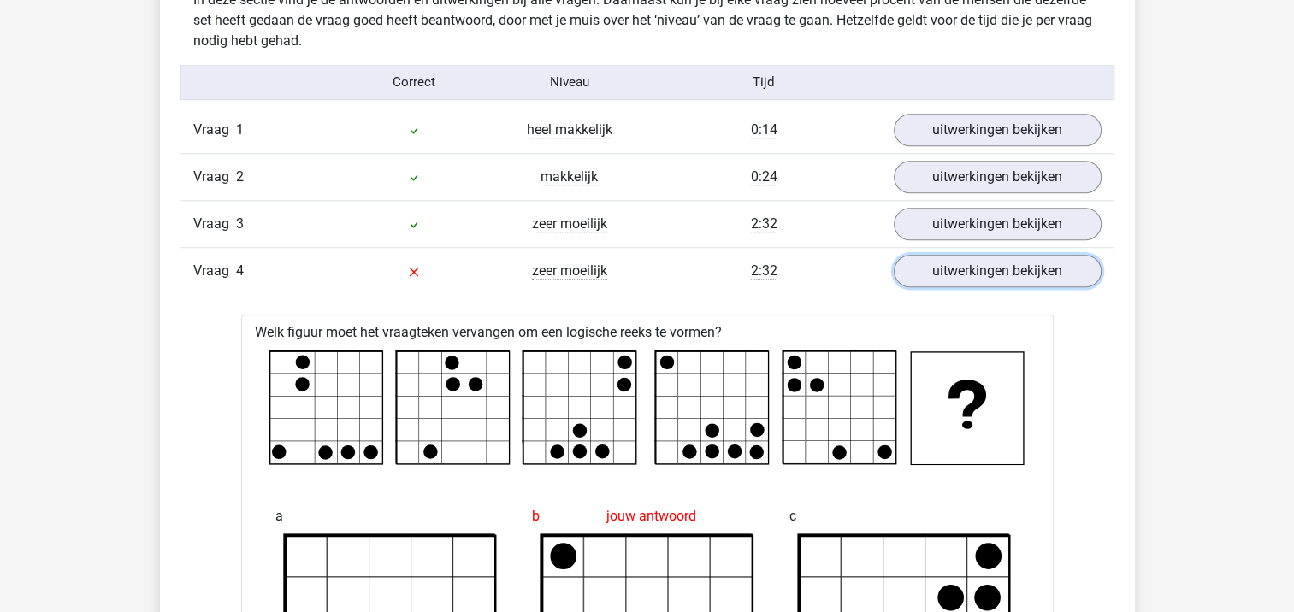
scroll to position [1283, 0]
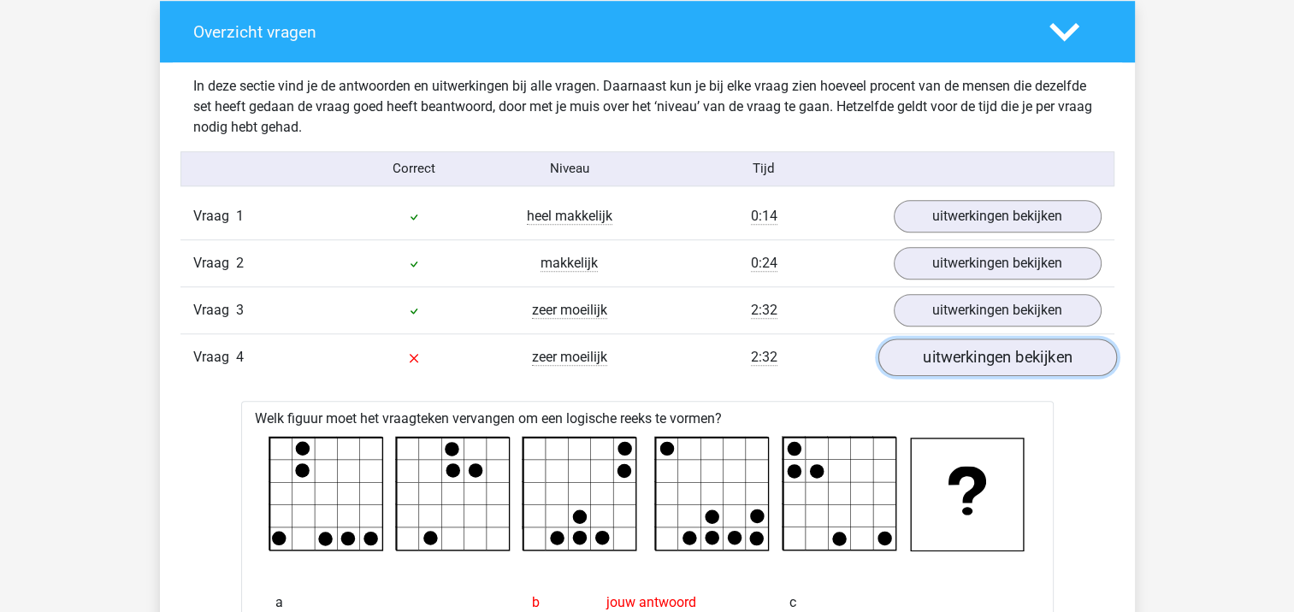
click at [1014, 355] on link "uitwerkingen bekijken" at bounding box center [996, 358] width 239 height 38
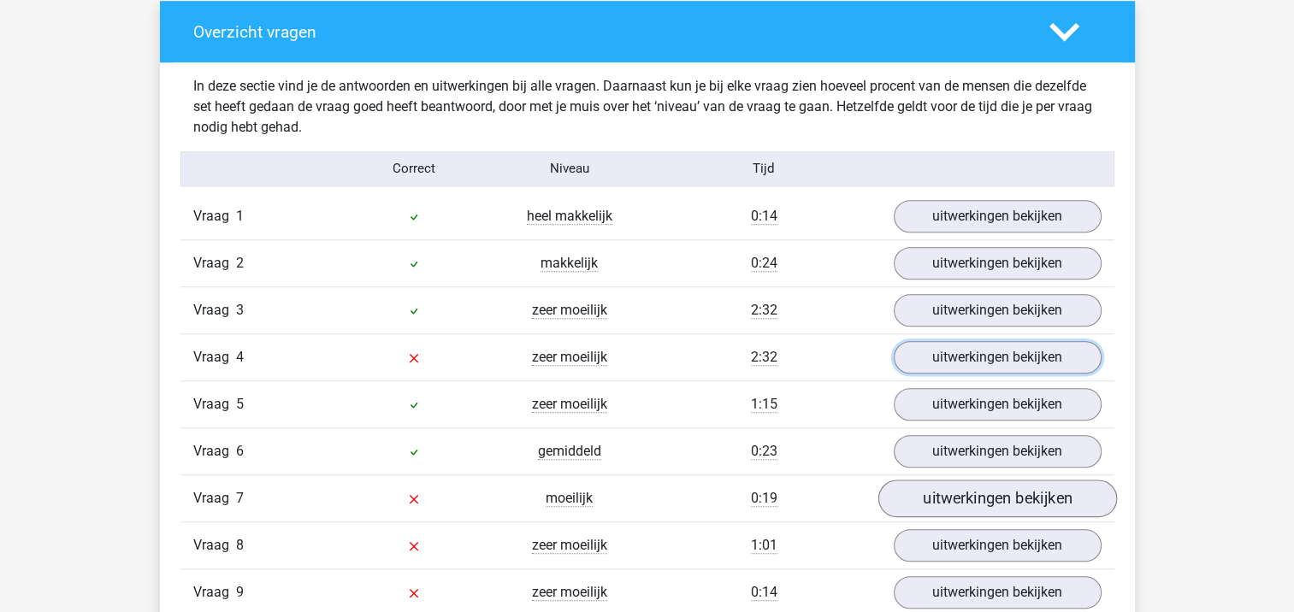
scroll to position [1368, 0]
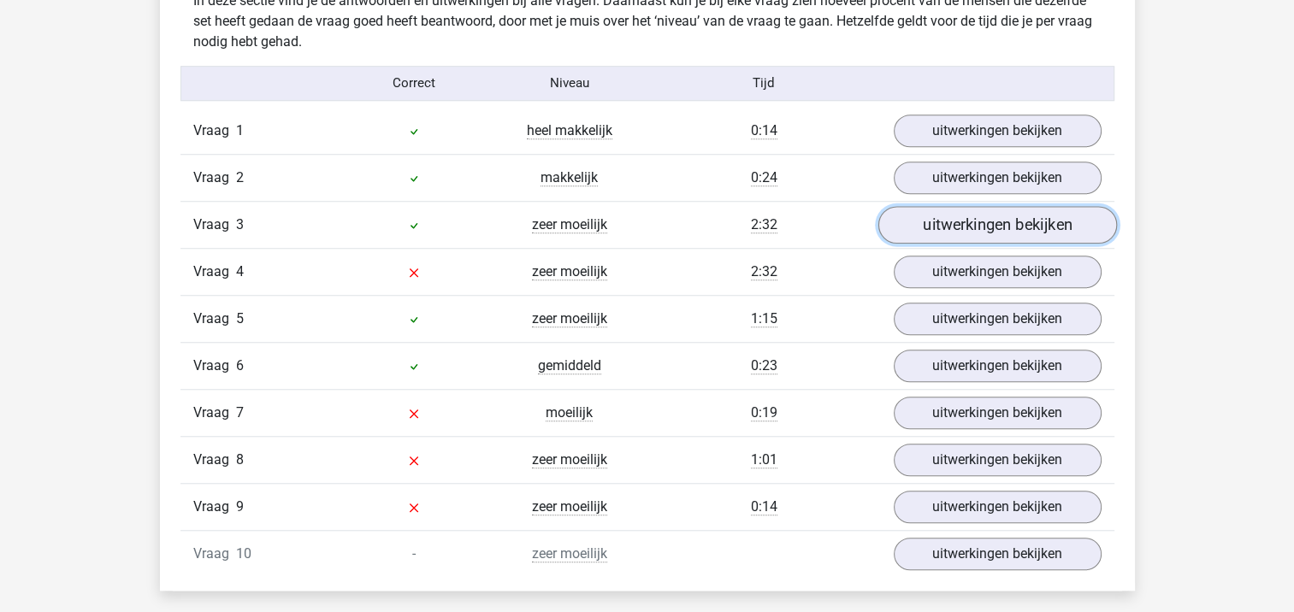
click at [1030, 228] on link "uitwerkingen bekijken" at bounding box center [996, 225] width 239 height 38
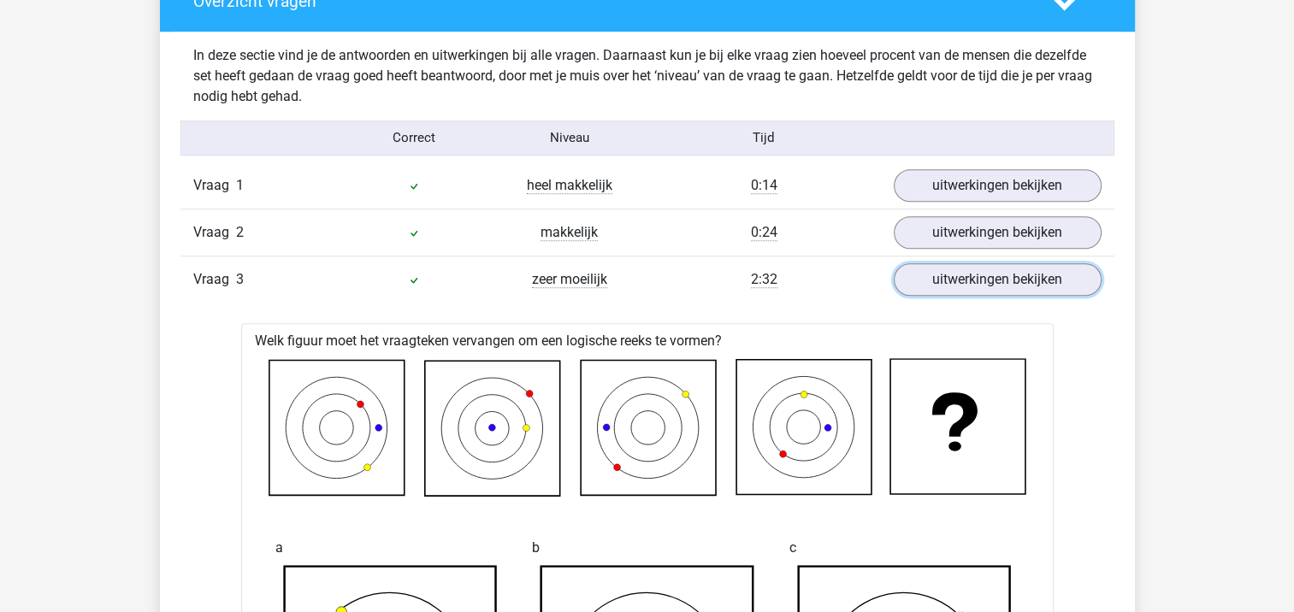
scroll to position [1283, 0]
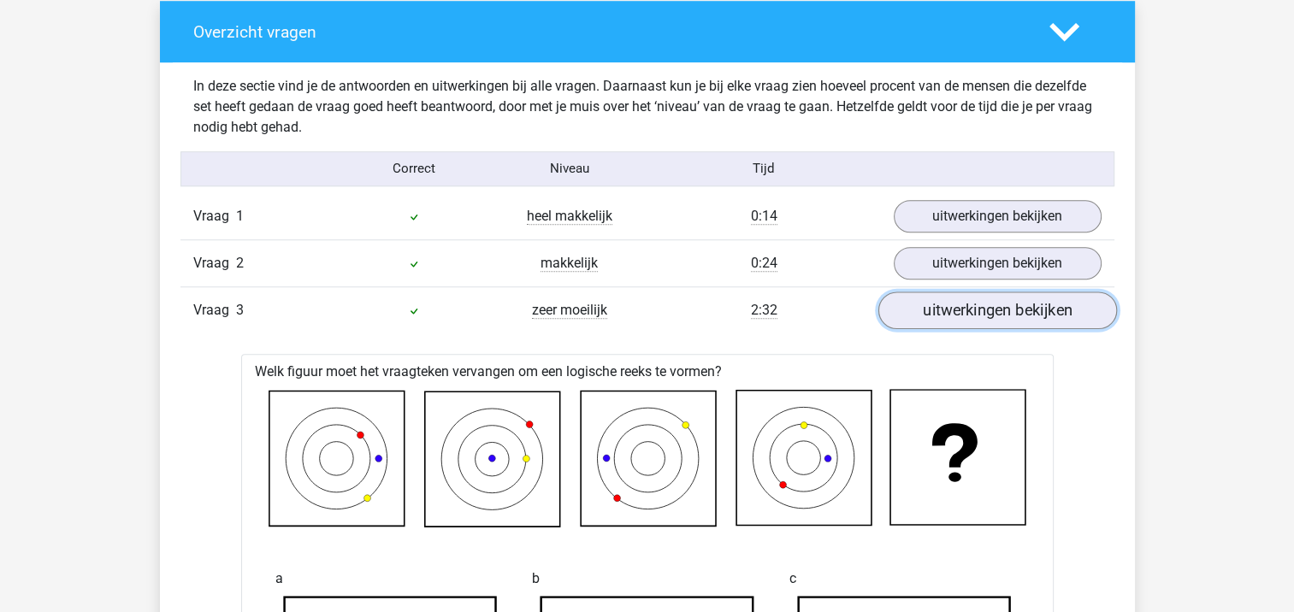
click at [960, 304] on link "uitwerkingen bekijken" at bounding box center [996, 311] width 239 height 38
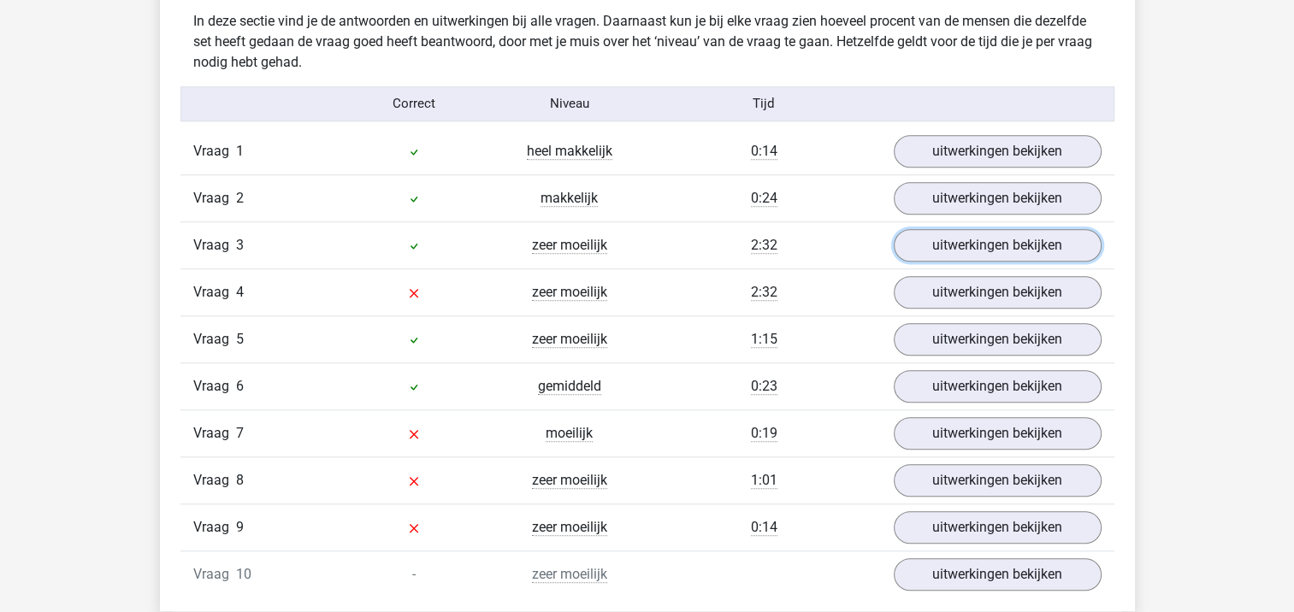
scroll to position [1454, 0]
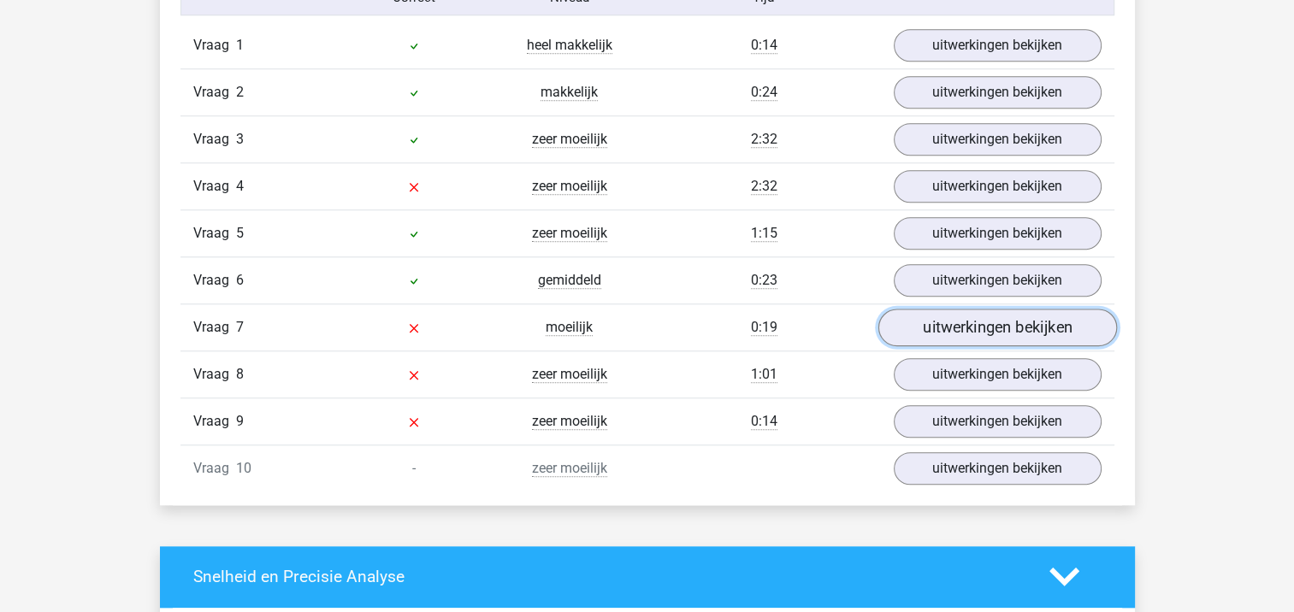
click at [1041, 326] on link "uitwerkingen bekijken" at bounding box center [996, 328] width 239 height 38
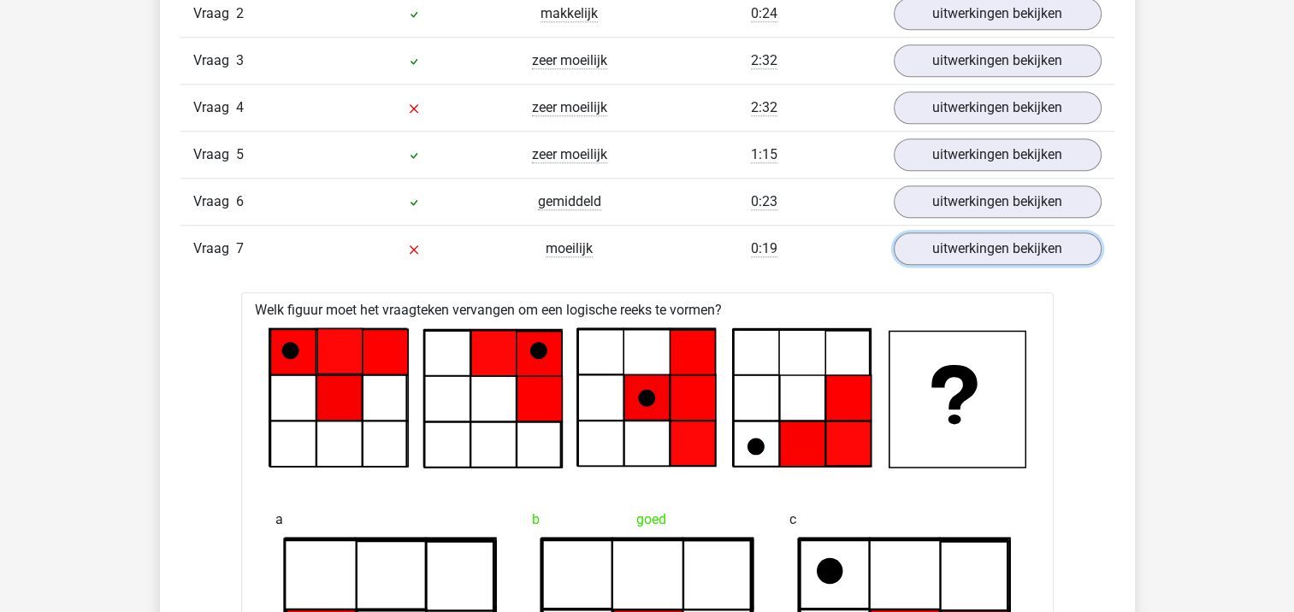
scroll to position [1539, 0]
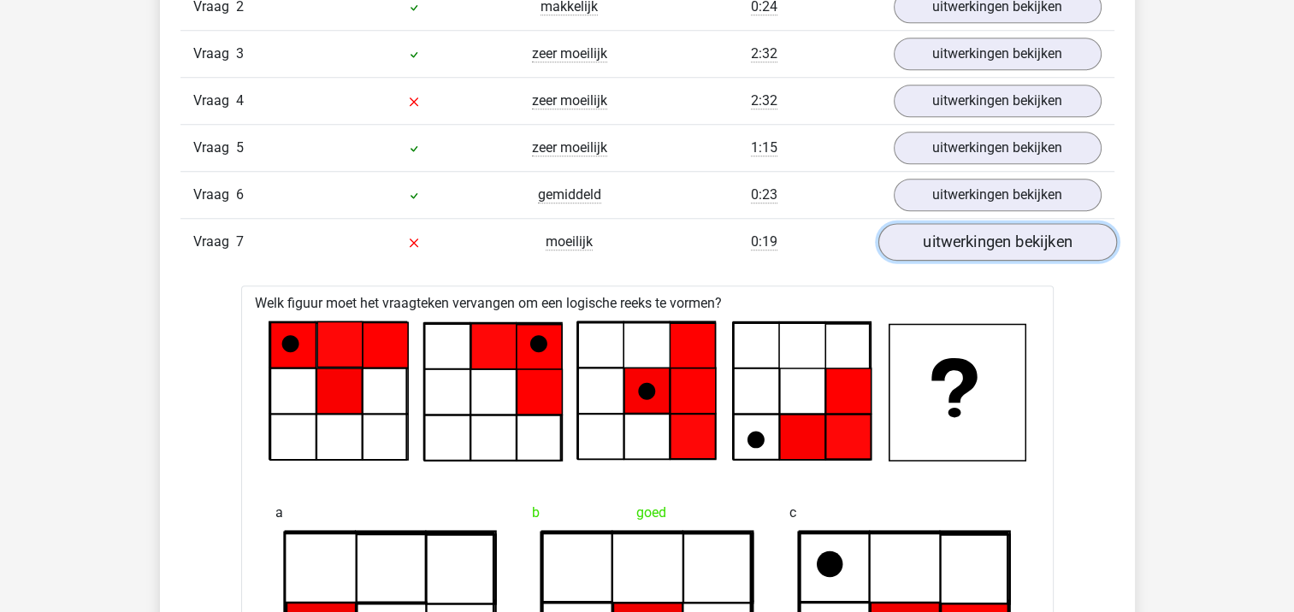
click at [1027, 237] on link "uitwerkingen bekijken" at bounding box center [996, 242] width 239 height 38
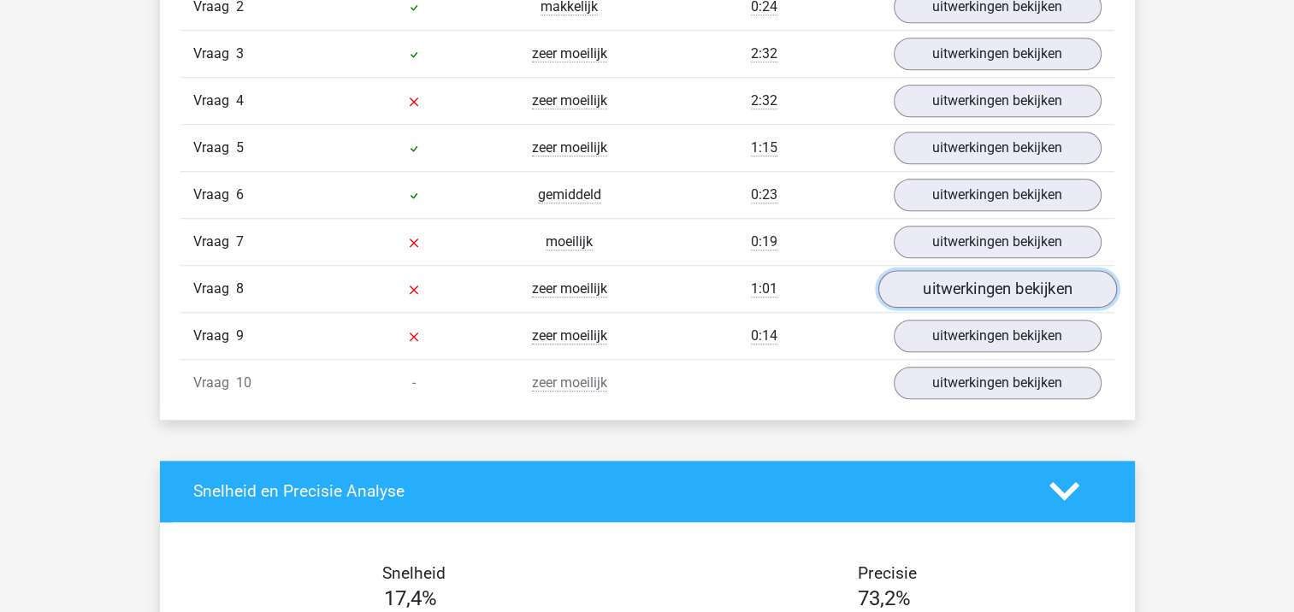
click at [988, 292] on link "uitwerkingen bekijken" at bounding box center [996, 289] width 239 height 38
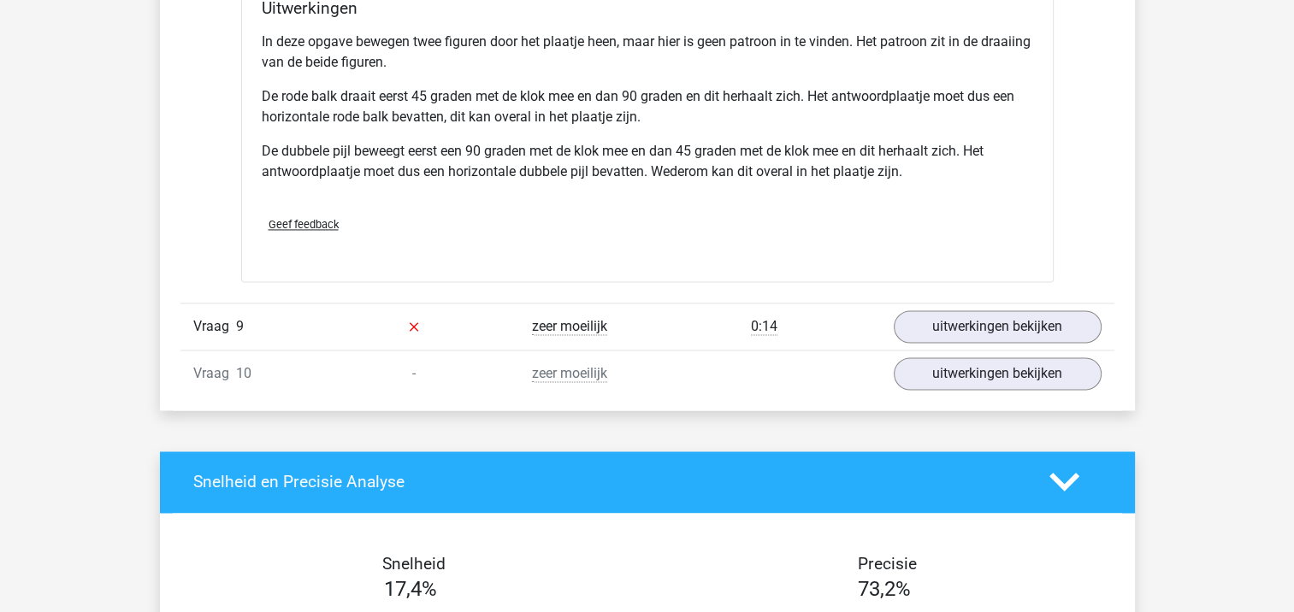
scroll to position [2651, 0]
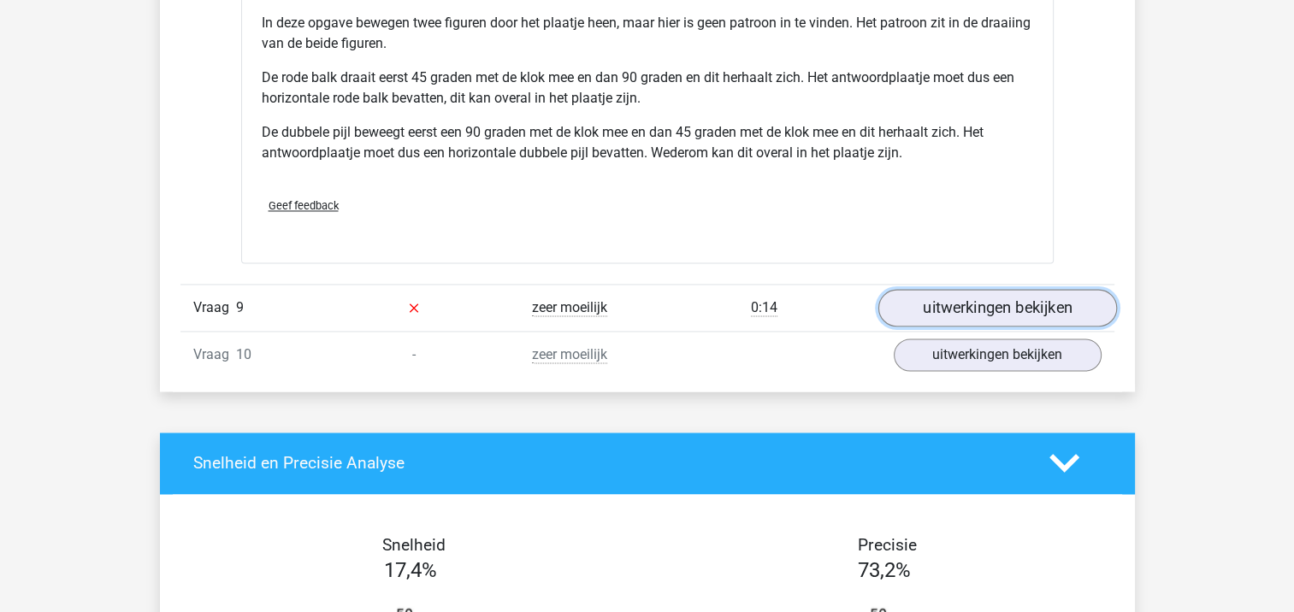
click at [994, 301] on link "uitwerkingen bekijken" at bounding box center [996, 308] width 239 height 38
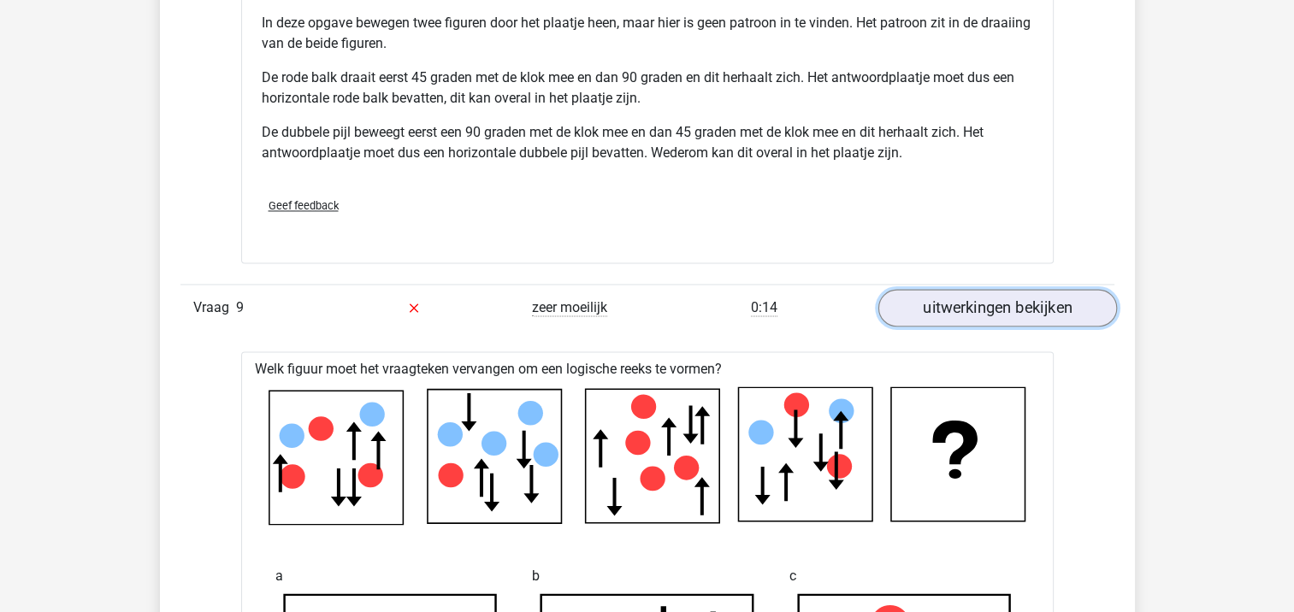
click at [954, 303] on link "uitwerkingen bekijken" at bounding box center [996, 308] width 239 height 38
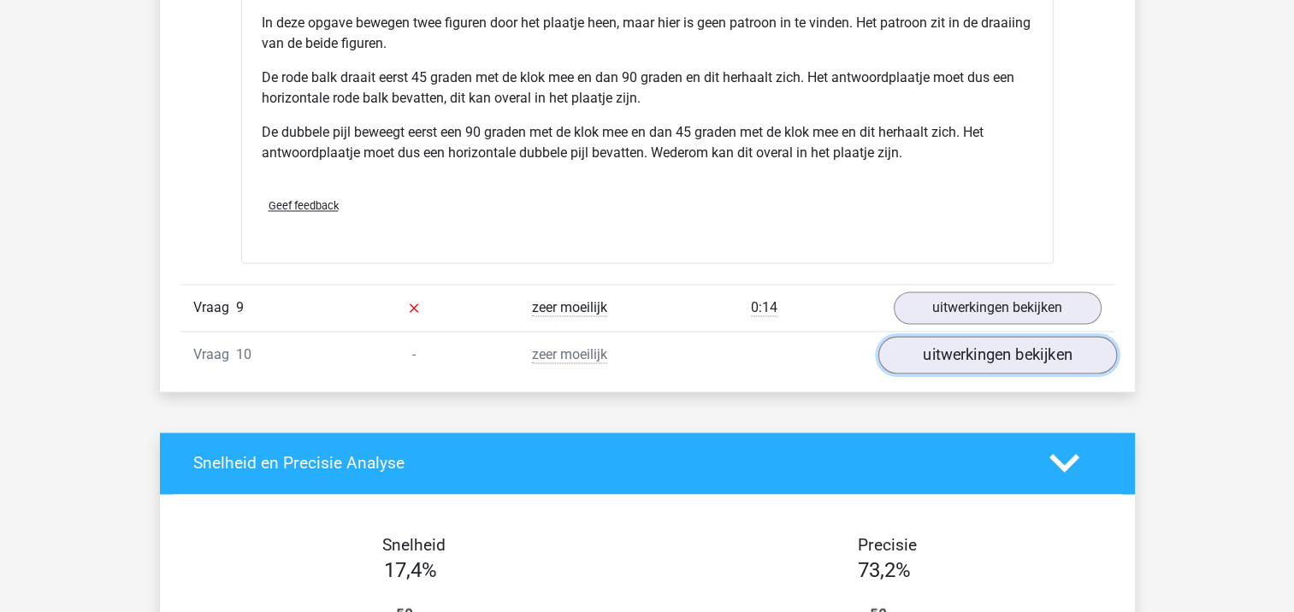
click at [951, 353] on link "uitwerkingen bekijken" at bounding box center [996, 355] width 239 height 38
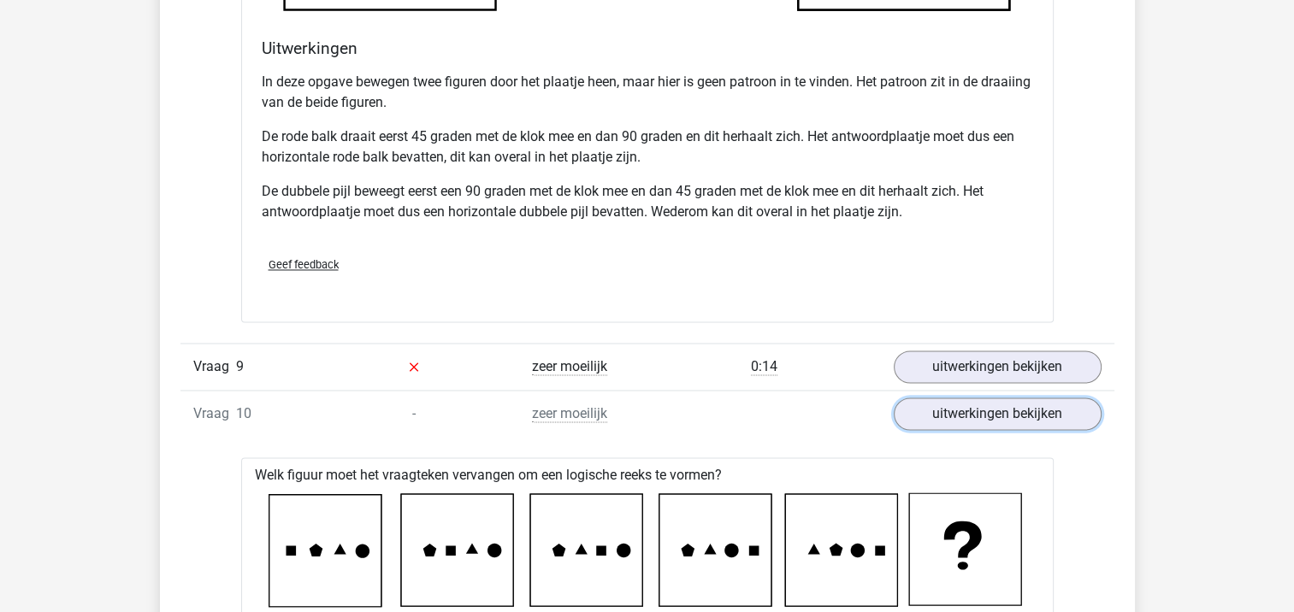
scroll to position [2565, 0]
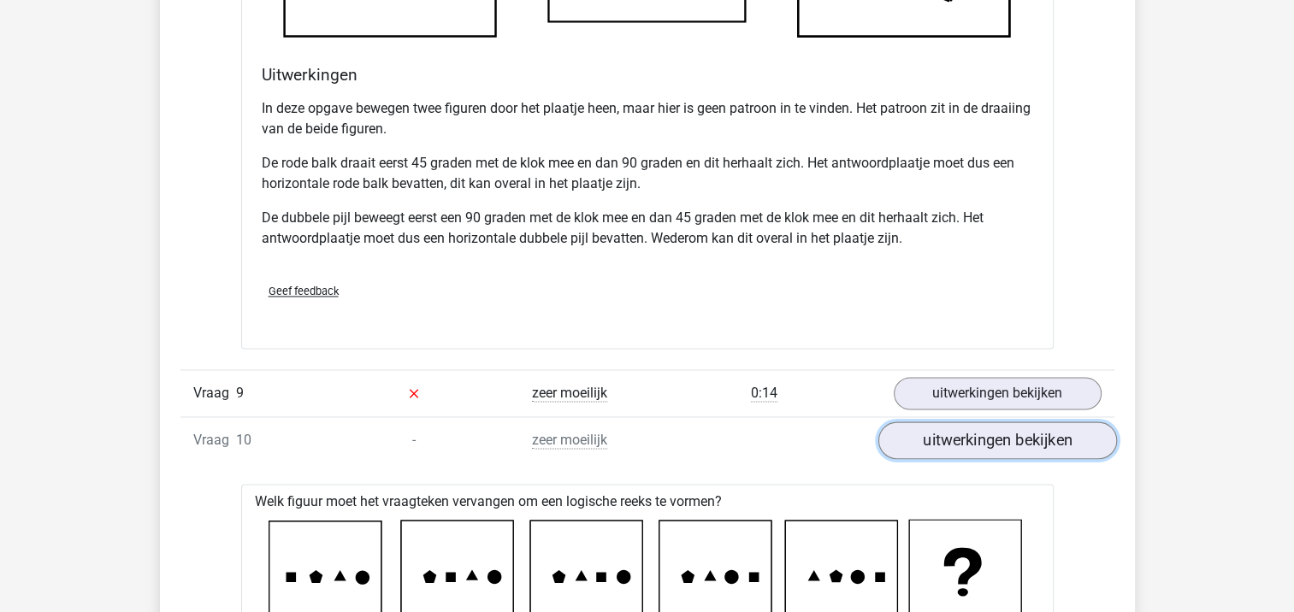
click at [975, 434] on link "uitwerkingen bekijken" at bounding box center [996, 441] width 239 height 38
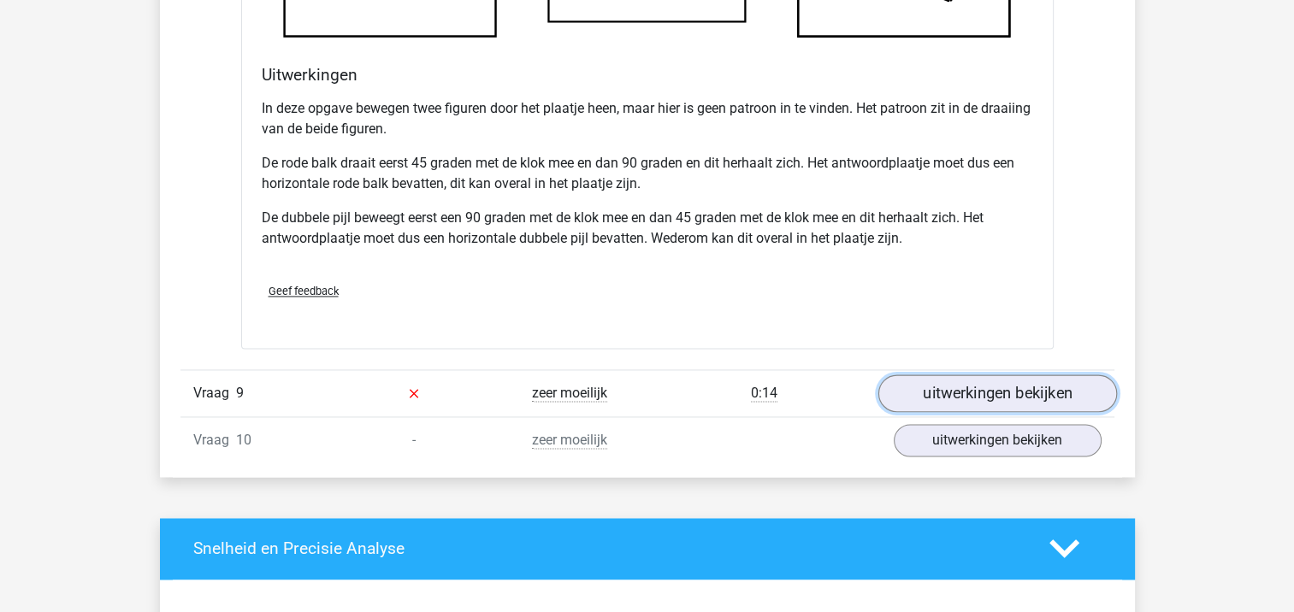
click at [954, 388] on link "uitwerkingen bekijken" at bounding box center [996, 394] width 239 height 38
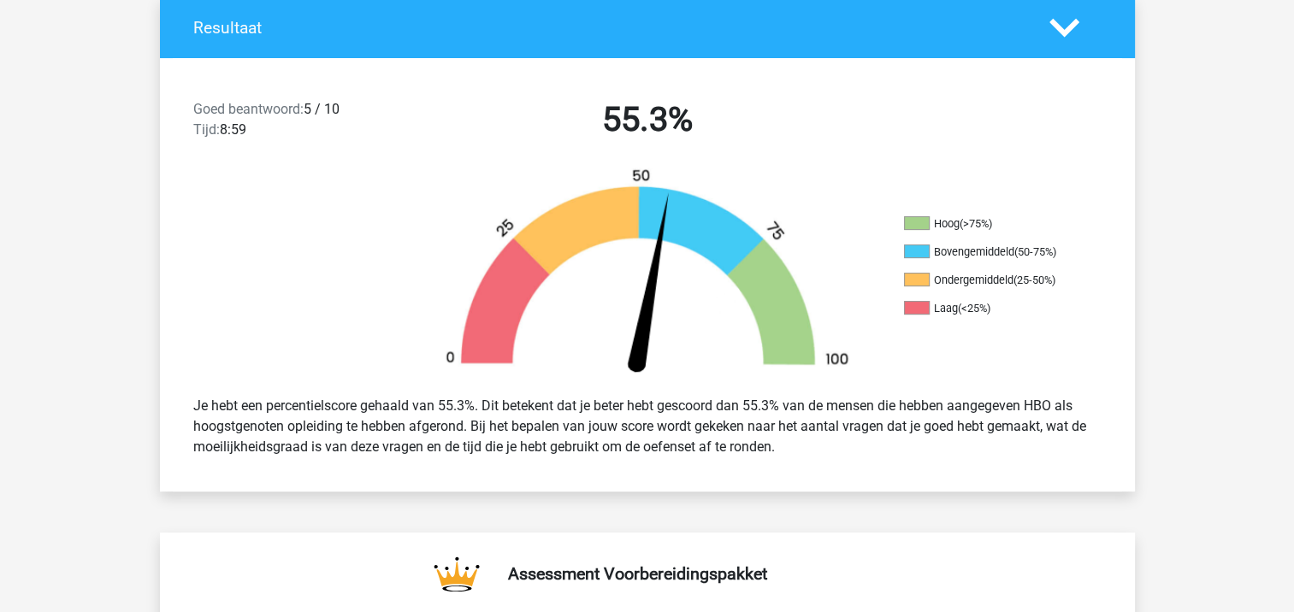
scroll to position [1454, 0]
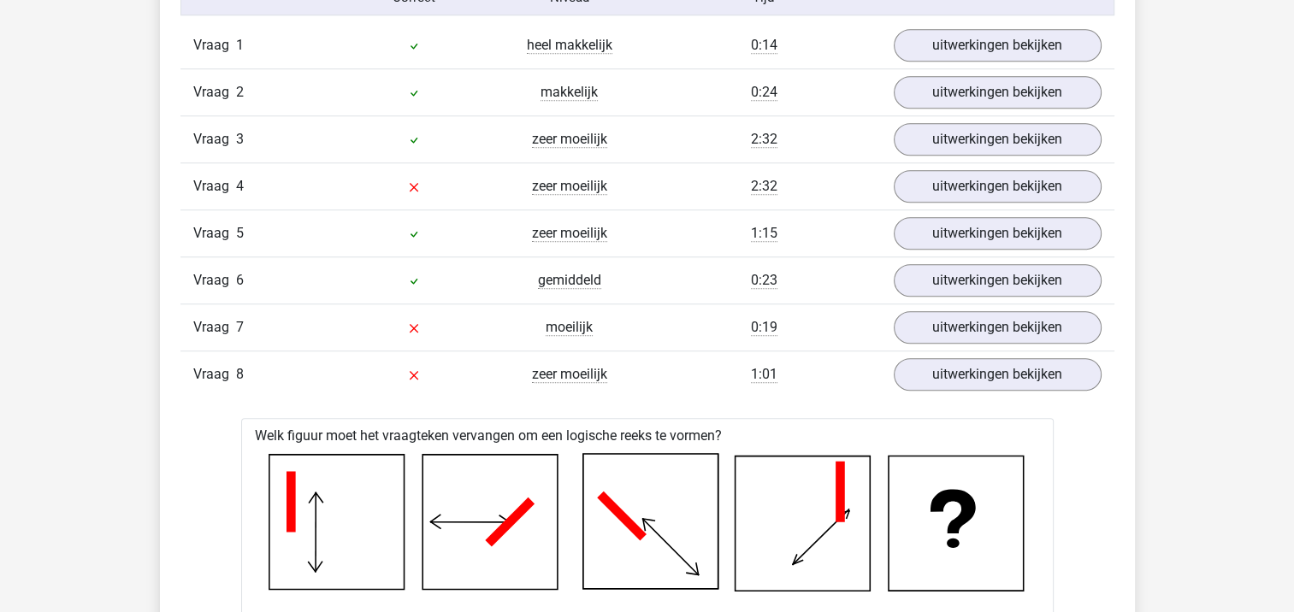
drag, startPoint x: 1295, startPoint y: 183, endPoint x: 590, endPoint y: 433, distance: 748.3
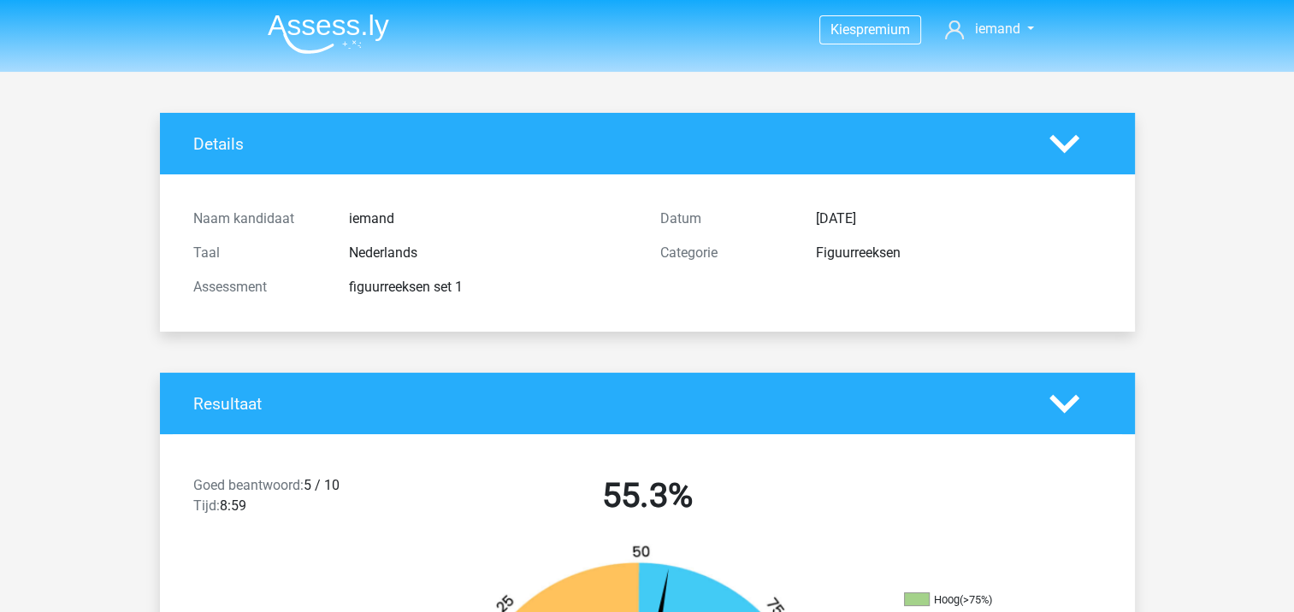
click at [788, 461] on div "Goed beantwoord: 5 / 10 Tijd: 8:59 55.3%" at bounding box center [647, 499] width 975 height 89
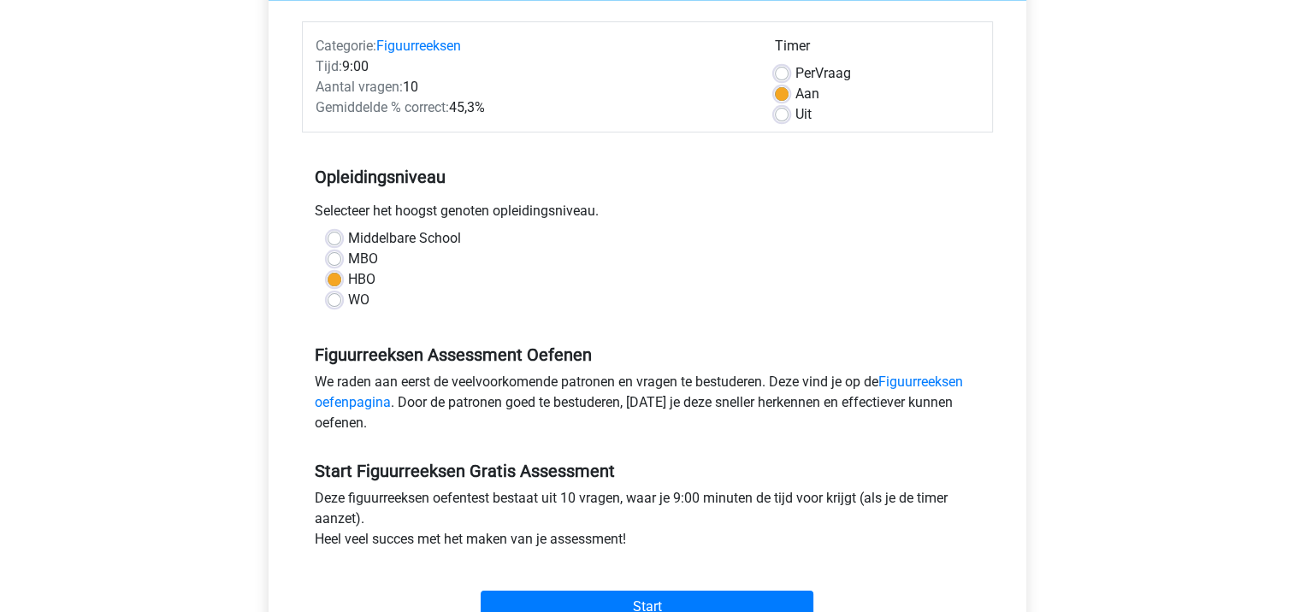
scroll to position [171, 0]
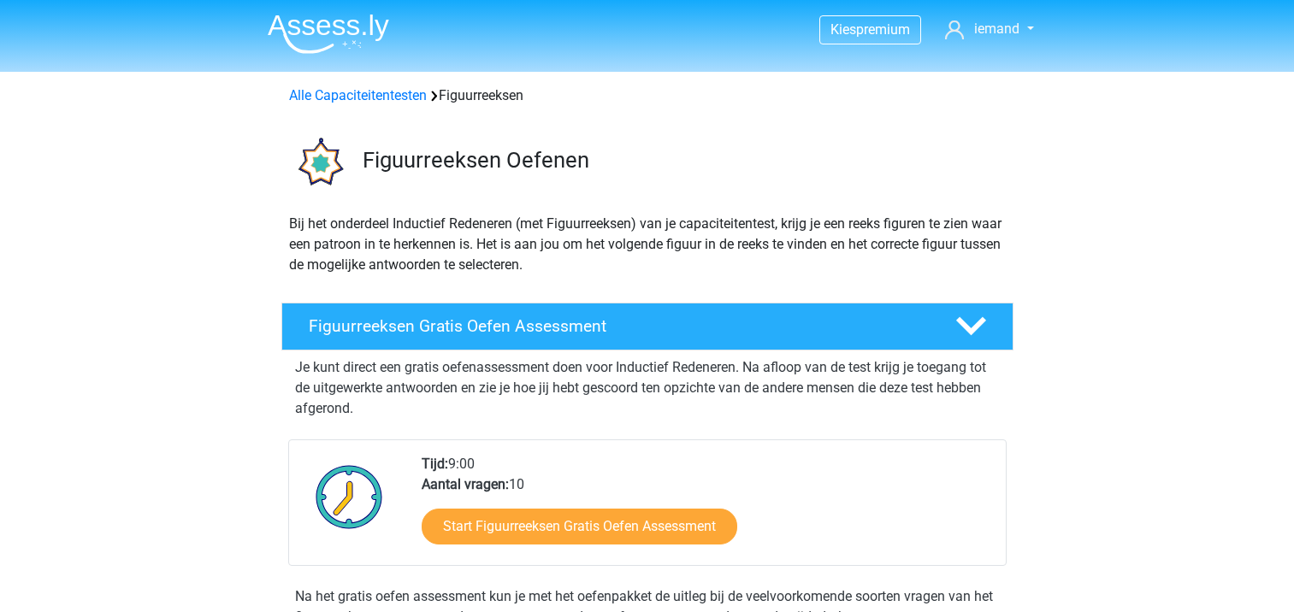
scroll to position [342, 0]
